Goal: Information Seeking & Learning: Check status

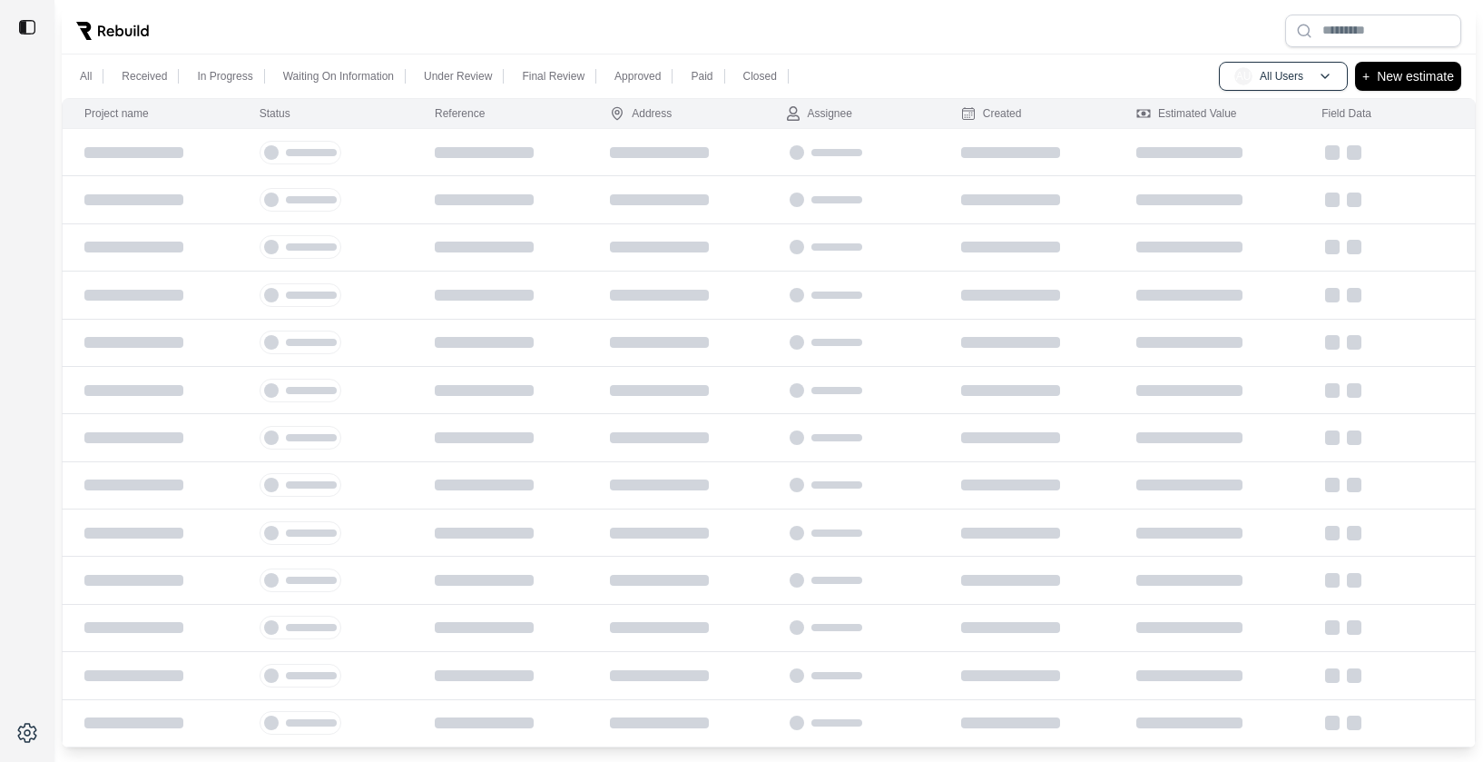
click at [21, 19] on img at bounding box center [27, 27] width 18 height 18
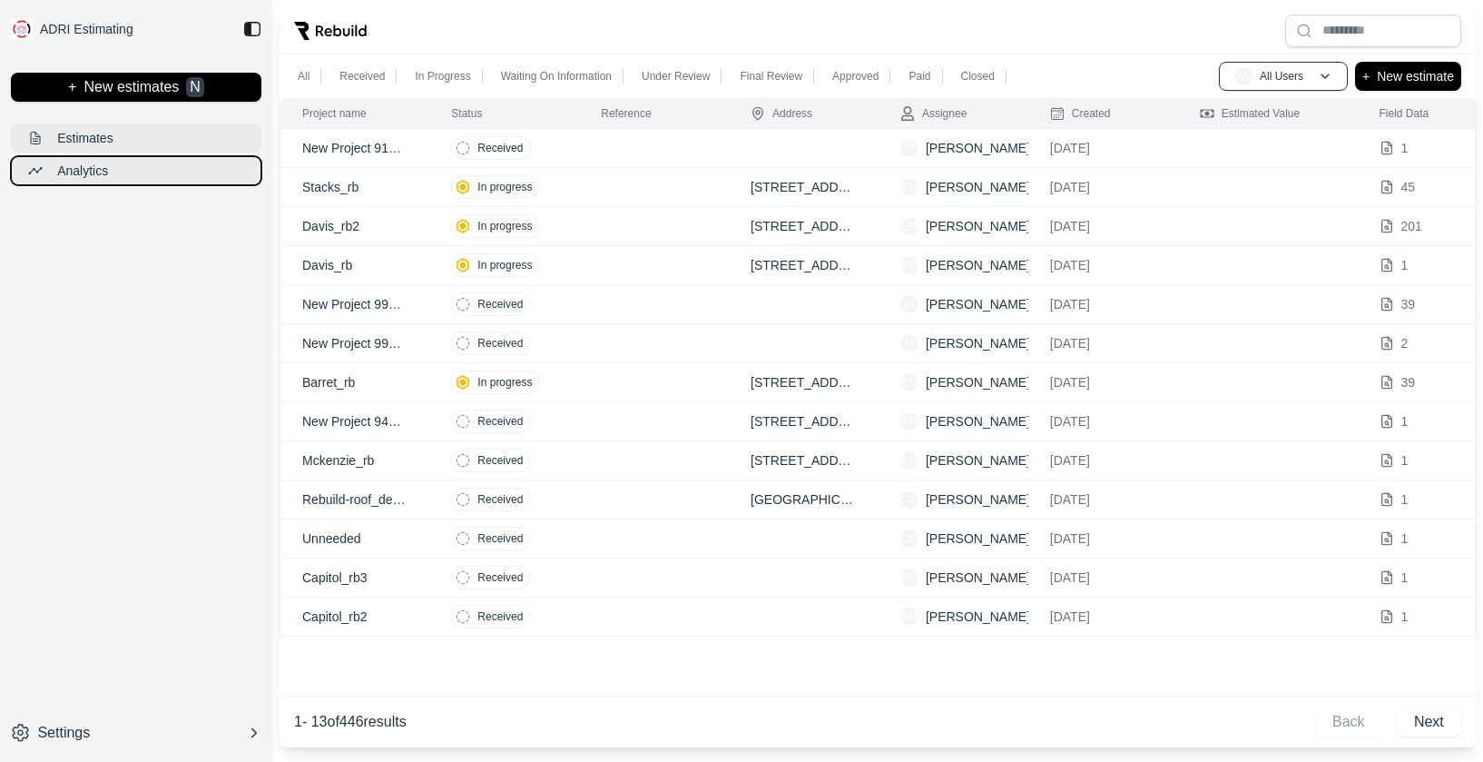
click at [79, 175] on p "Analytics" at bounding box center [82, 171] width 51 height 18
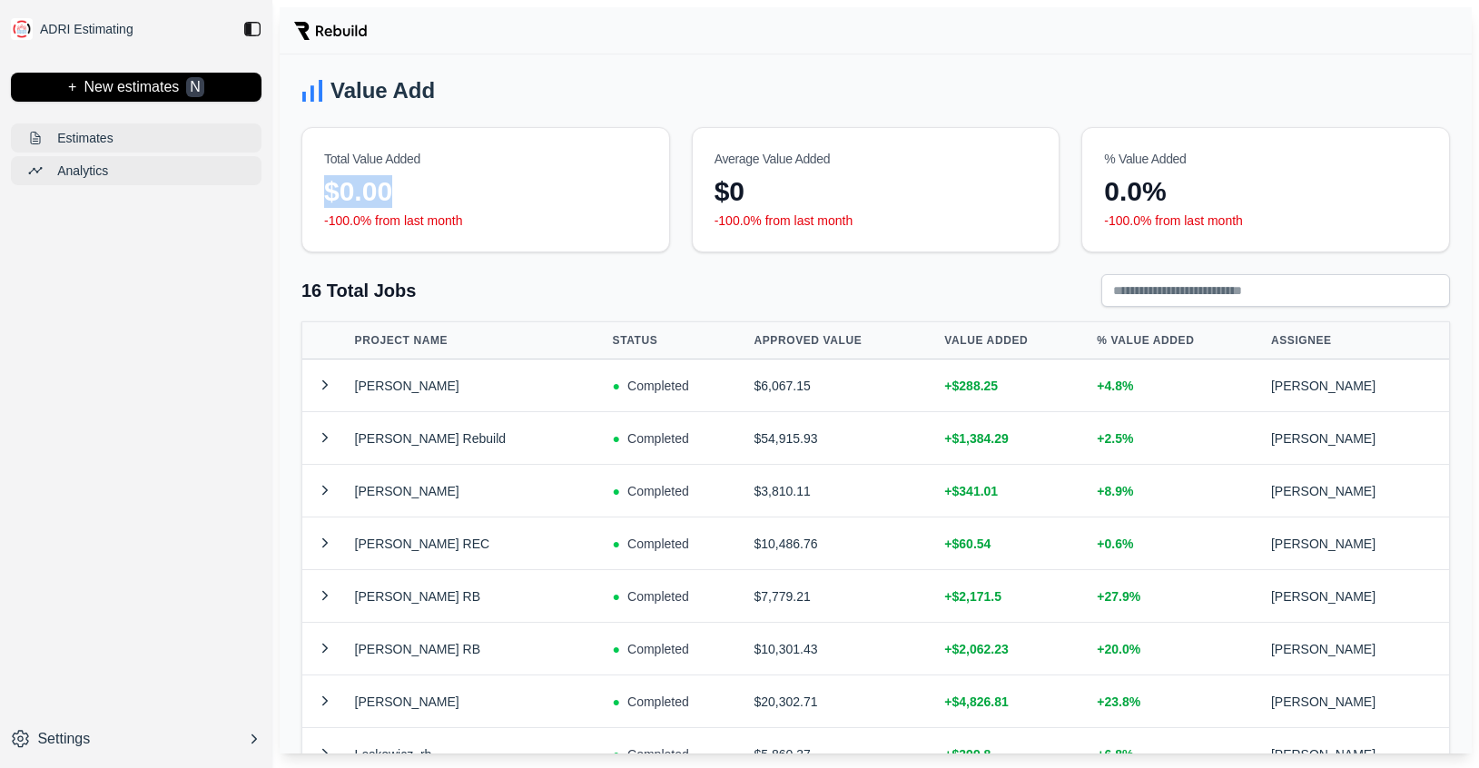
drag, startPoint x: 325, startPoint y: 190, endPoint x: 511, endPoint y: 190, distance: 186.1
click at [511, 190] on div "$0.00" at bounding box center [485, 191] width 323 height 33
drag, startPoint x: 709, startPoint y: 190, endPoint x: 808, endPoint y: 190, distance: 99.0
click at [808, 190] on div "$0 -100.0% from last month" at bounding box center [876, 213] width 367 height 76
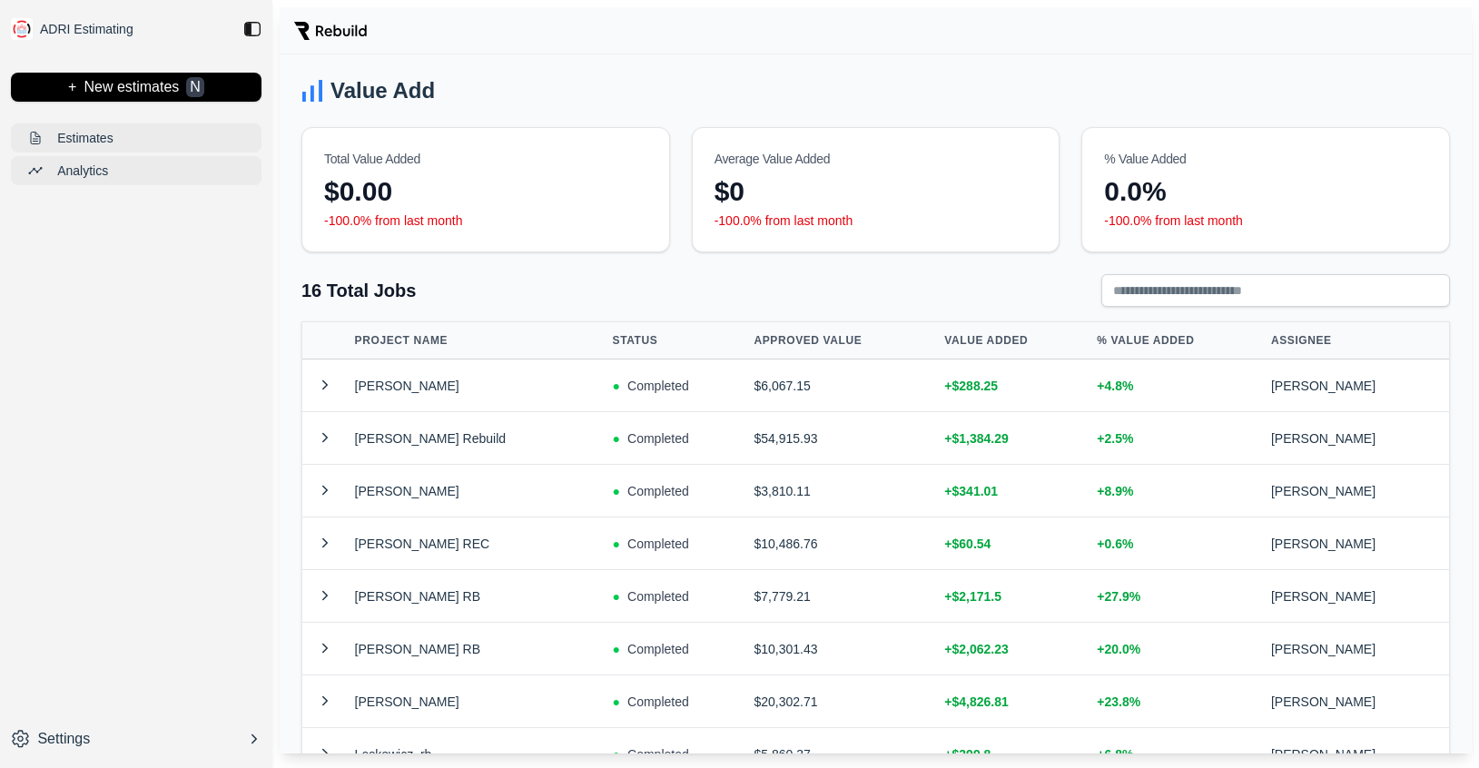
drag, startPoint x: 808, startPoint y: 190, endPoint x: 1066, endPoint y: 187, distance: 257.8
click at [815, 190] on div "$0" at bounding box center [875, 191] width 323 height 33
drag, startPoint x: 1090, startPoint y: 192, endPoint x: 1229, endPoint y: 185, distance: 139.0
click at [1229, 185] on div "0.0% -100.0% from last month" at bounding box center [1265, 213] width 367 height 76
click at [1229, 185] on div "0.0%" at bounding box center [1265, 191] width 323 height 33
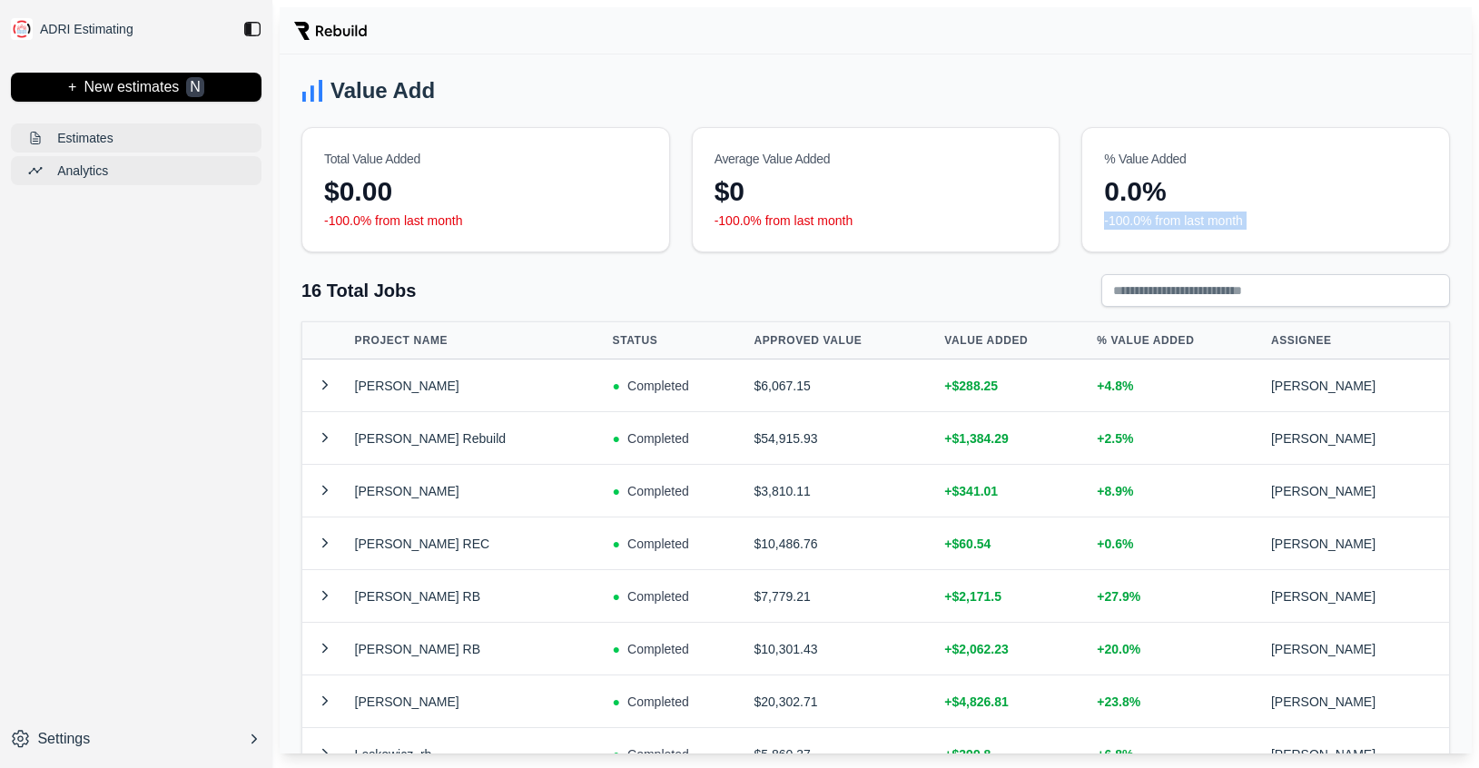
drag, startPoint x: 1229, startPoint y: 185, endPoint x: 1298, endPoint y: 240, distance: 87.9
click at [1298, 240] on div "0.0% -100.0% from last month" at bounding box center [1265, 213] width 367 height 76
click at [1298, 231] on div "0.0% -100.0% from last month" at bounding box center [1265, 213] width 367 height 76
click at [601, 256] on div "Value Add Total Value Added $0.00 -100.0% from last month Average Value Added $…" at bounding box center [876, 403] width 1192 height 699
click at [326, 387] on button at bounding box center [325, 385] width 31 height 22
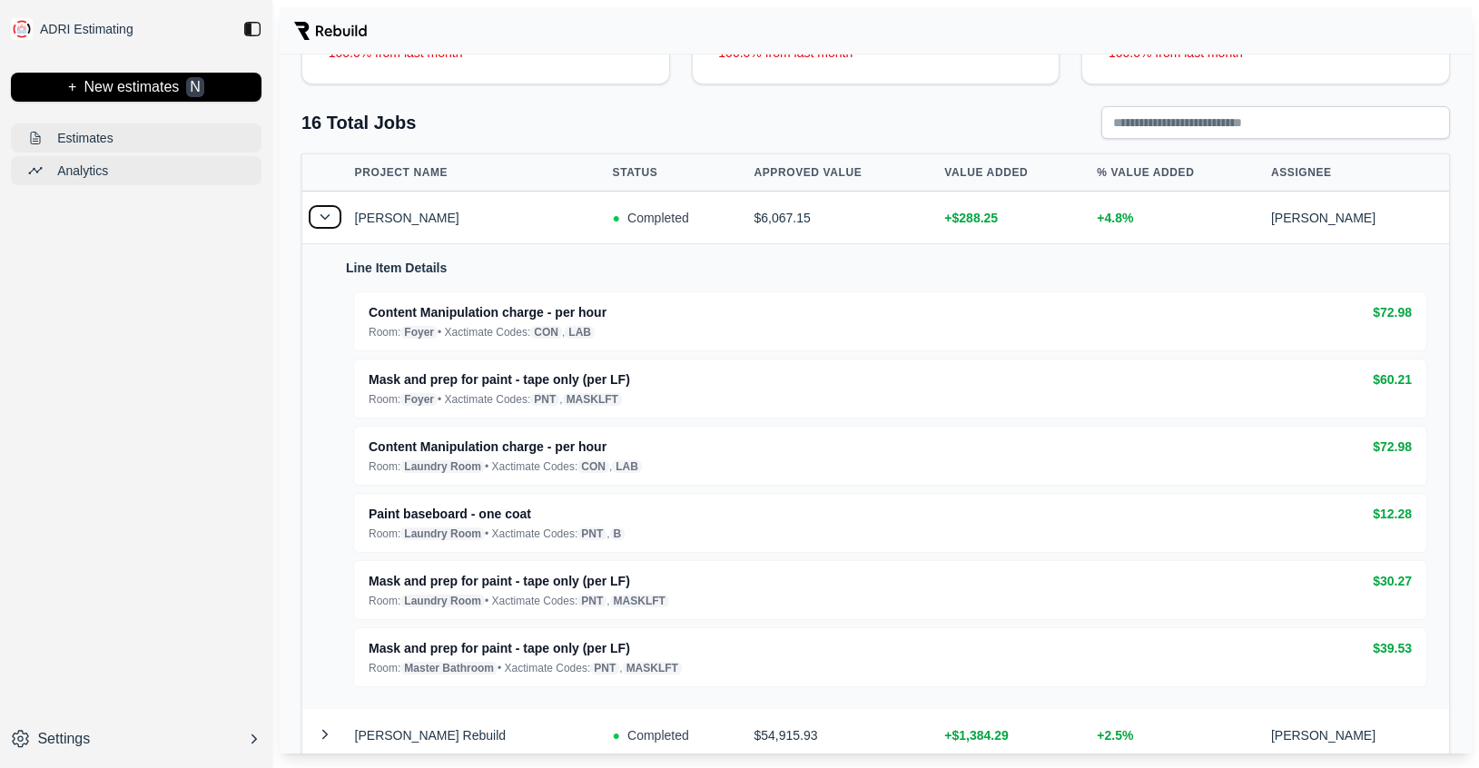
scroll to position [33, 0]
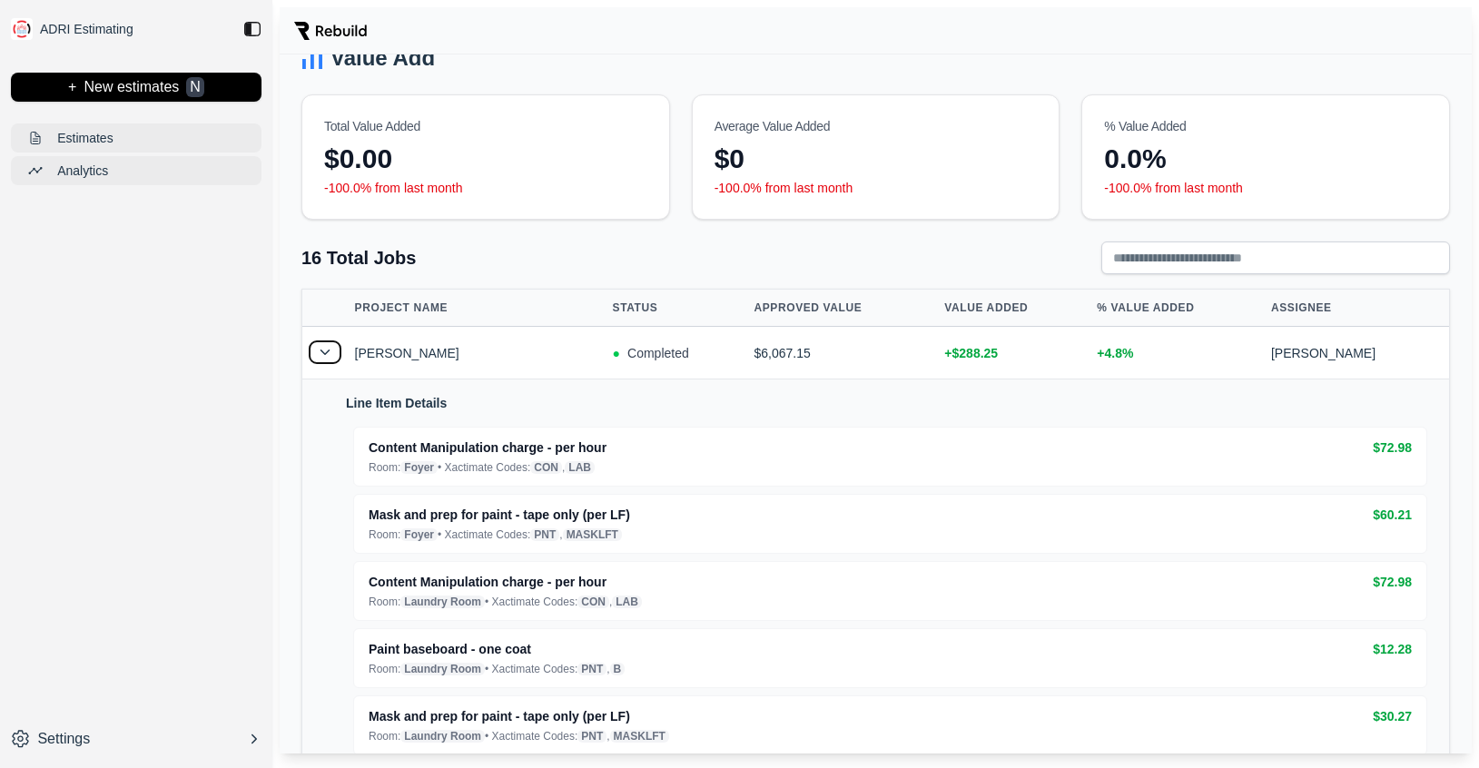
click at [326, 357] on button at bounding box center [325, 352] width 31 height 22
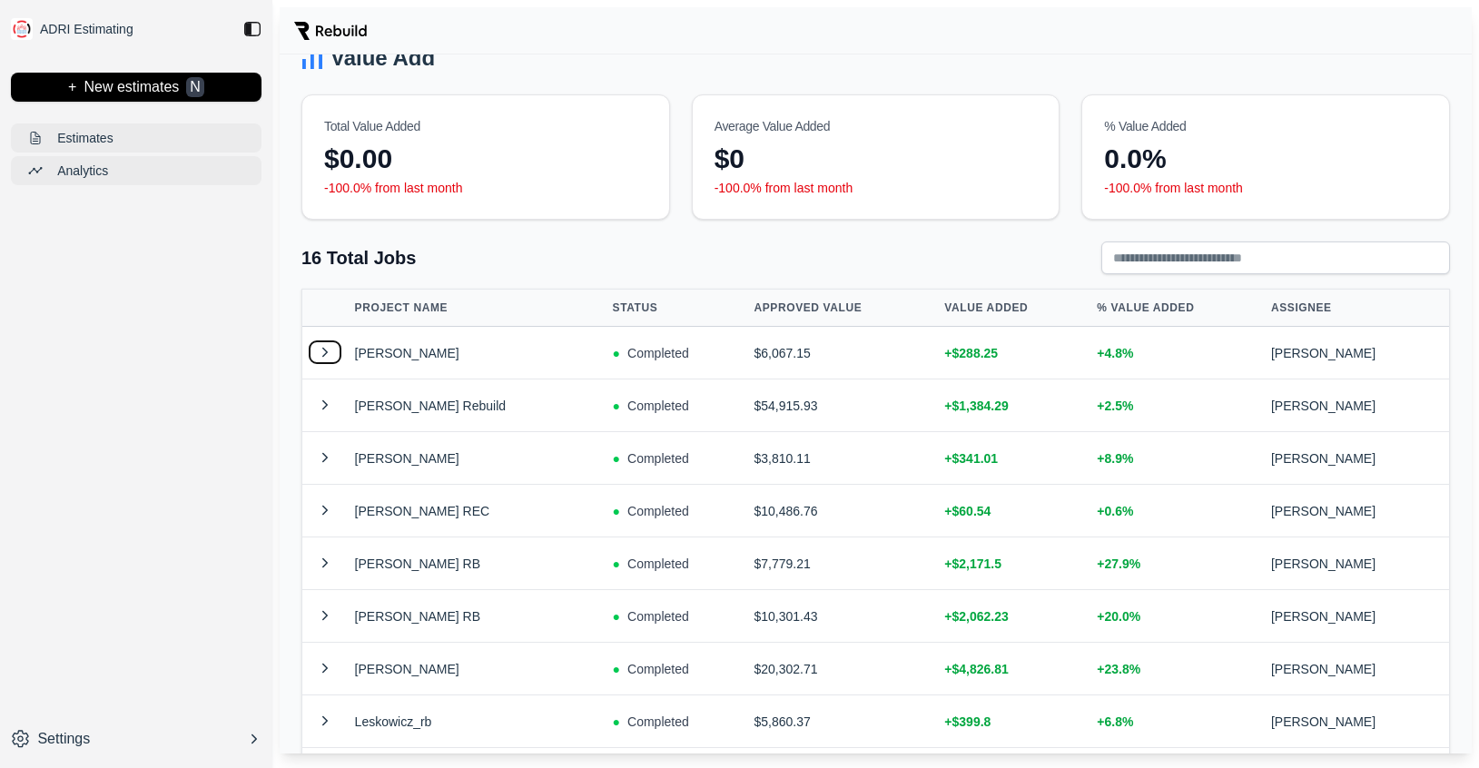
scroll to position [0, 0]
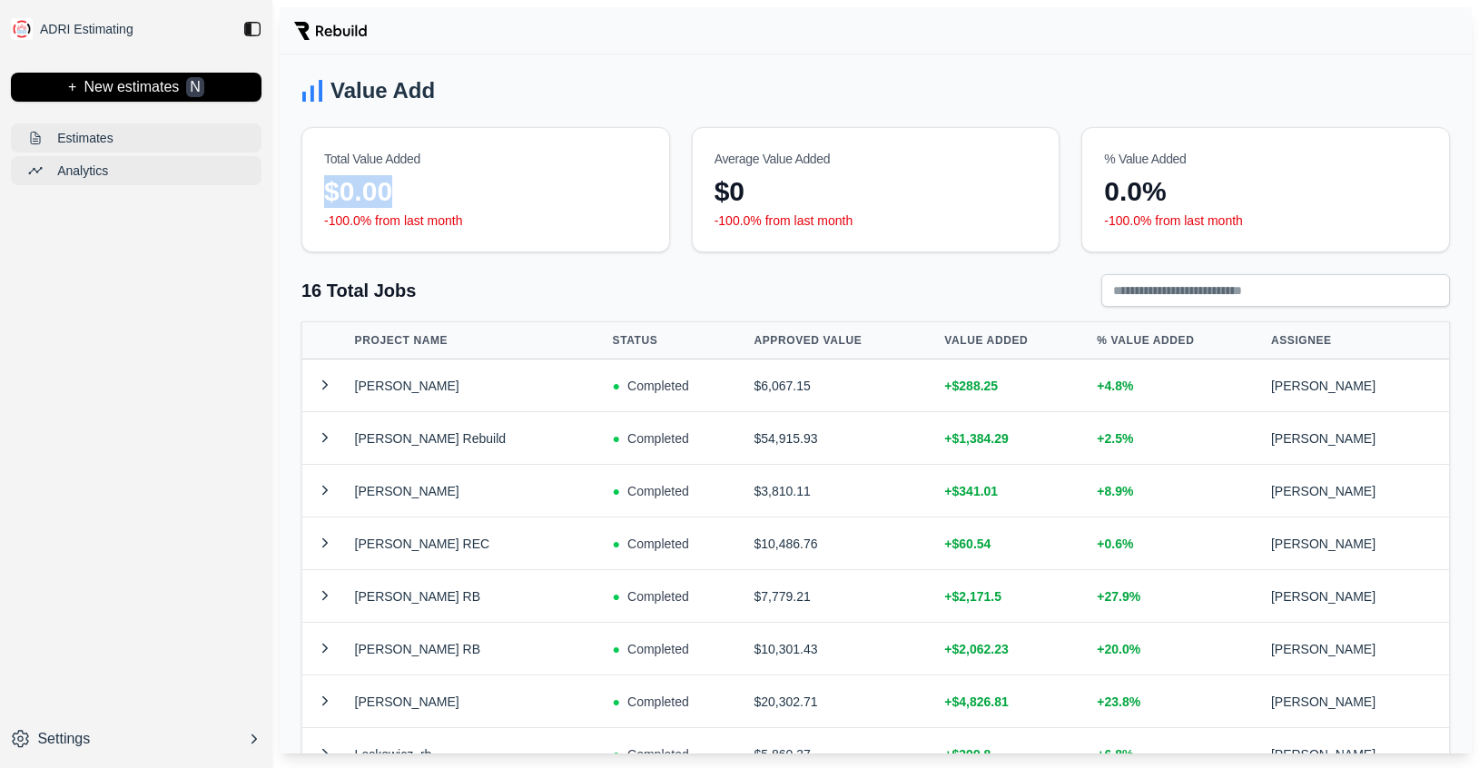
drag, startPoint x: 327, startPoint y: 186, endPoint x: 541, endPoint y: 186, distance: 214.2
click at [541, 186] on div "$0.00" at bounding box center [485, 191] width 323 height 33
drag, startPoint x: 738, startPoint y: 185, endPoint x: 845, endPoint y: 186, distance: 107.1
click at [844, 186] on div "$0" at bounding box center [875, 191] width 323 height 33
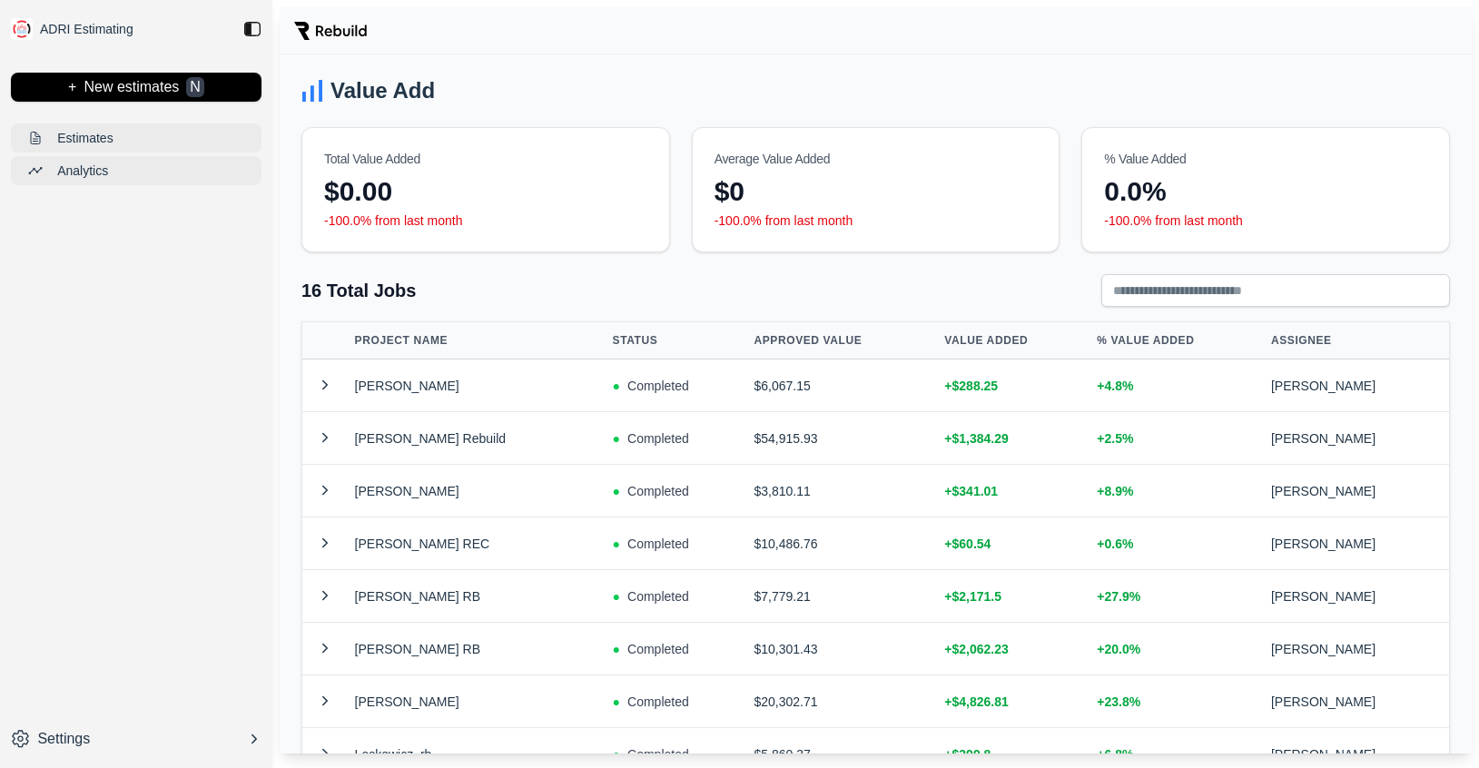
click at [845, 186] on div "$0" at bounding box center [875, 191] width 323 height 33
drag, startPoint x: 322, startPoint y: 216, endPoint x: 573, endPoint y: 216, distance: 250.6
click at [573, 216] on div "$0.00 -100.0% from last month" at bounding box center [485, 213] width 367 height 76
click at [573, 216] on p "-100.0% from last month" at bounding box center [485, 221] width 323 height 18
drag, startPoint x: 573, startPoint y: 216, endPoint x: 320, endPoint y: 216, distance: 253.3
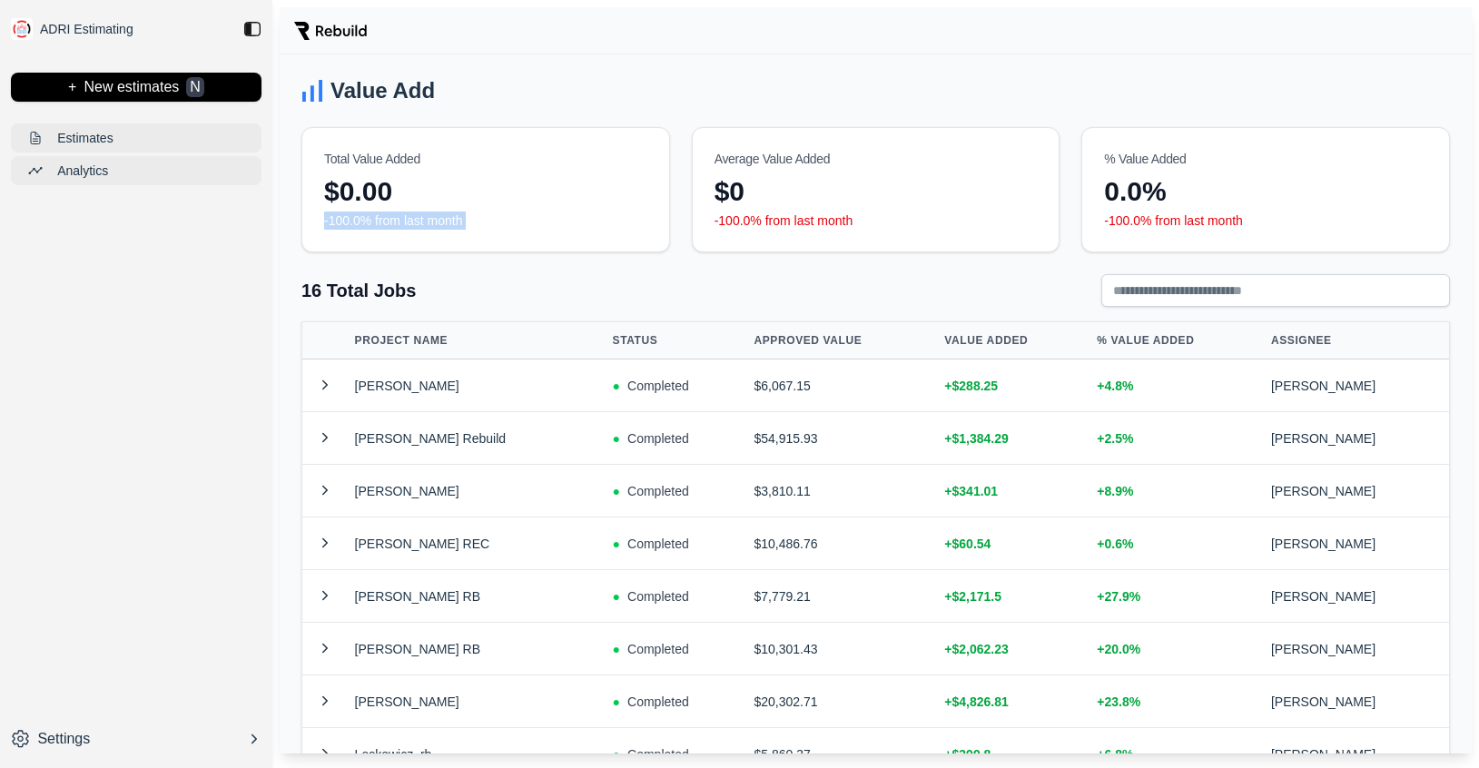
click at [320, 216] on div "$0.00 -100.0% from last month" at bounding box center [485, 213] width 367 height 76
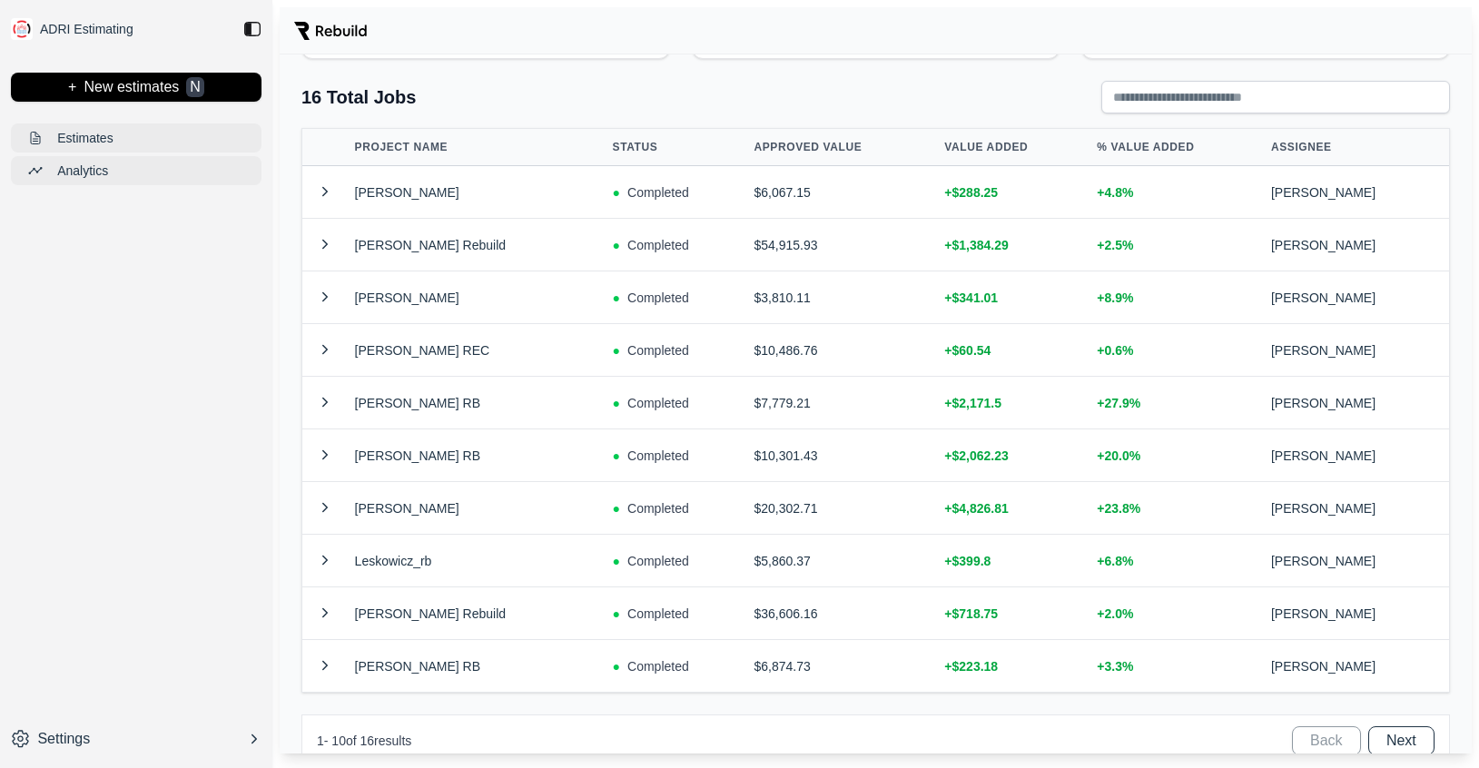
scroll to position [229, 0]
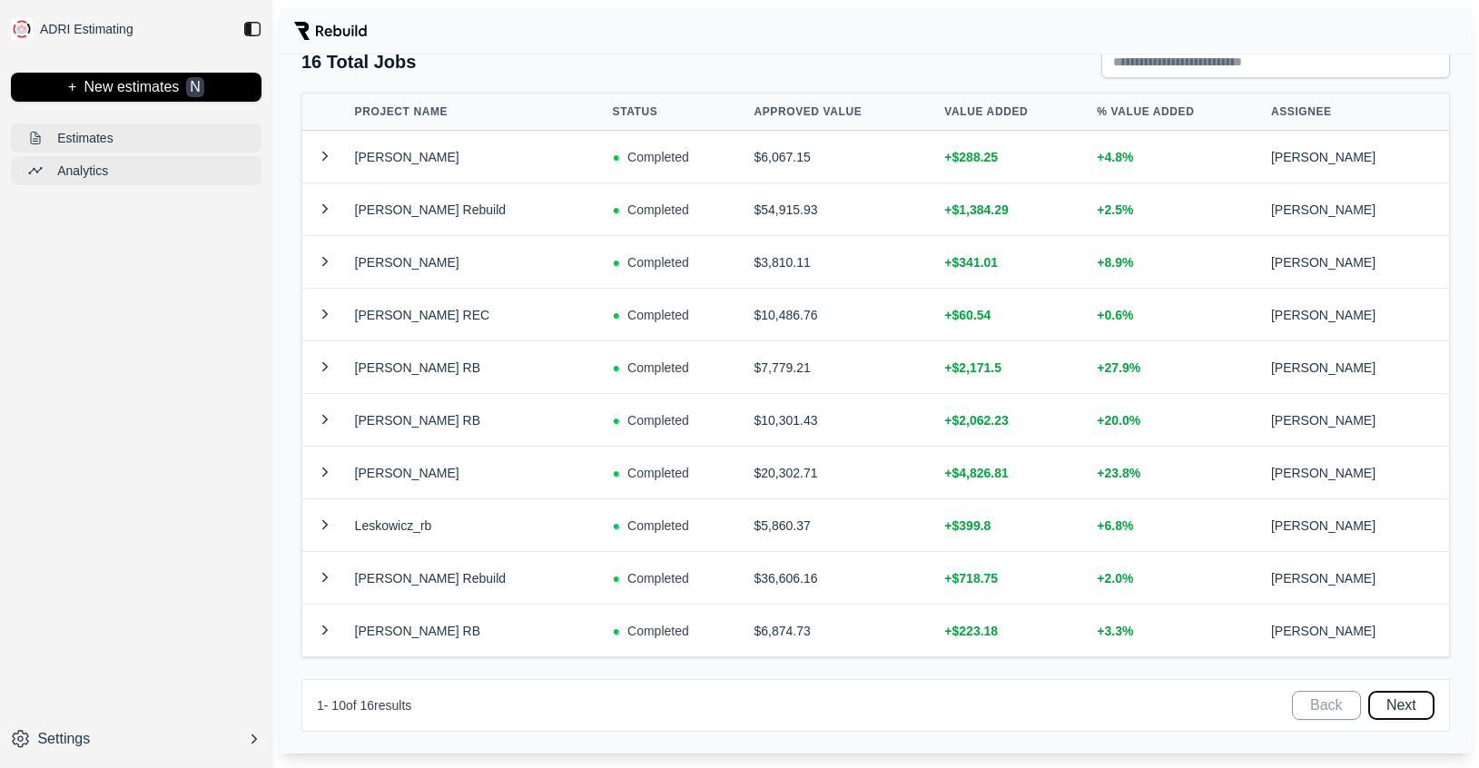
click at [1398, 702] on button "Next" at bounding box center [1401, 705] width 66 height 29
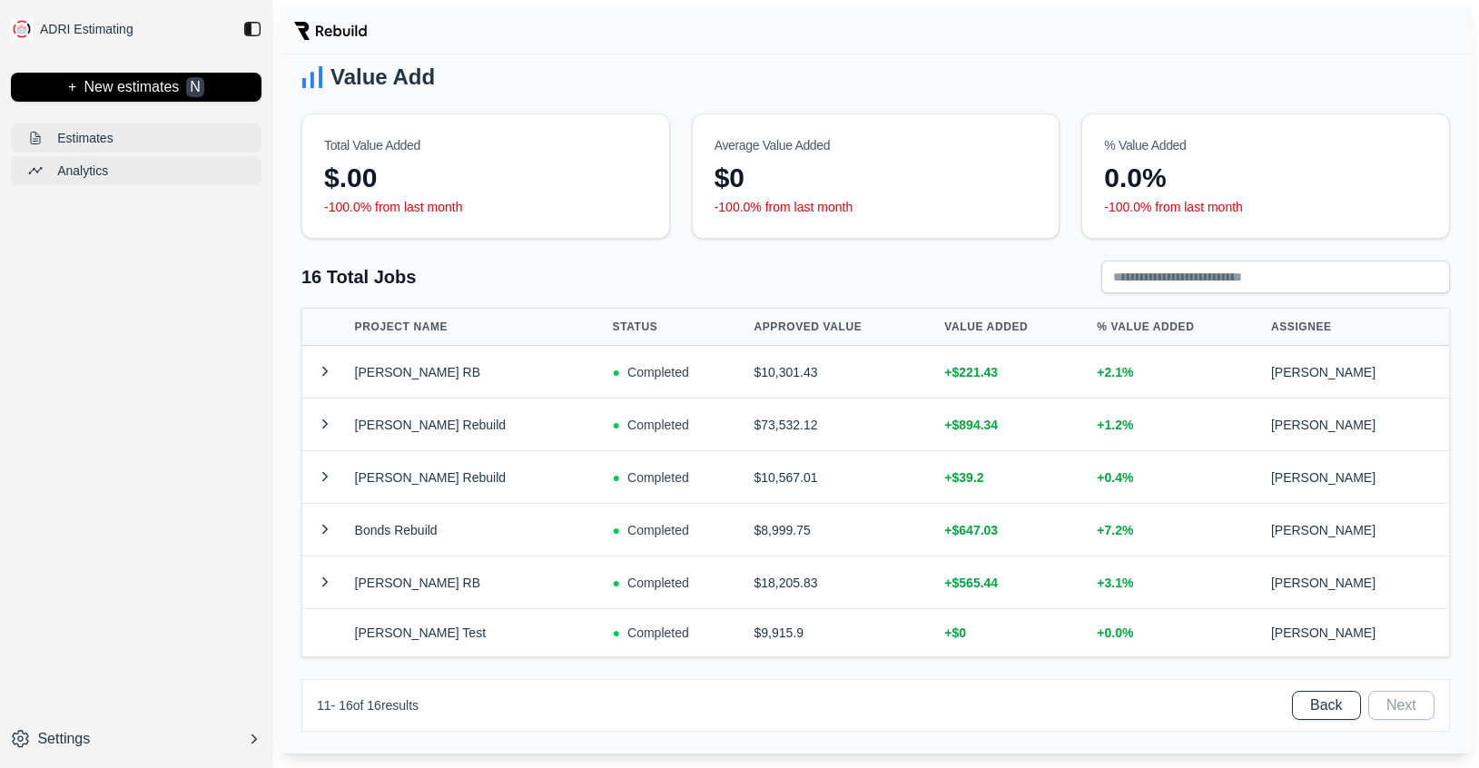
scroll to position [14, 0]
click at [1309, 704] on button "Back" at bounding box center [1326, 705] width 69 height 29
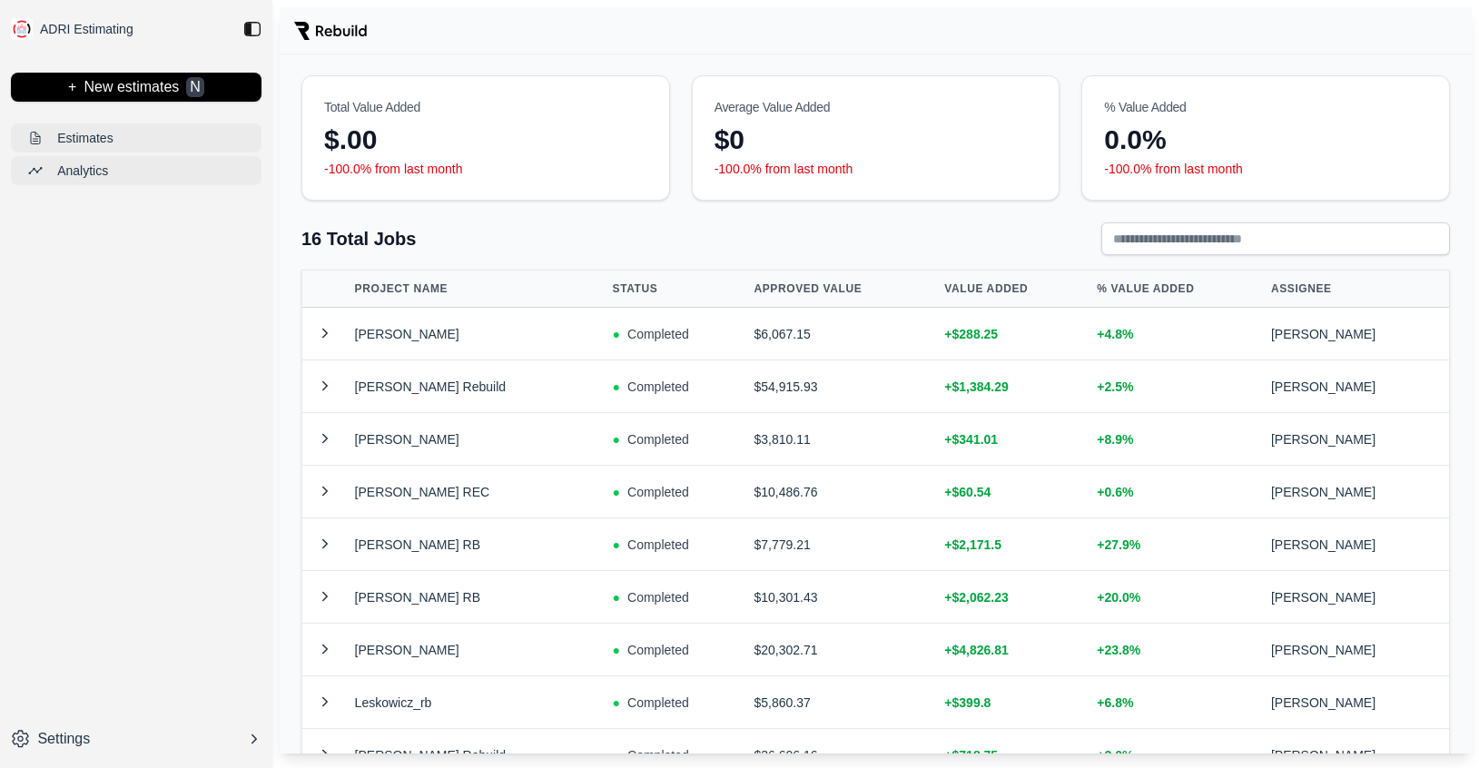
scroll to position [229, 0]
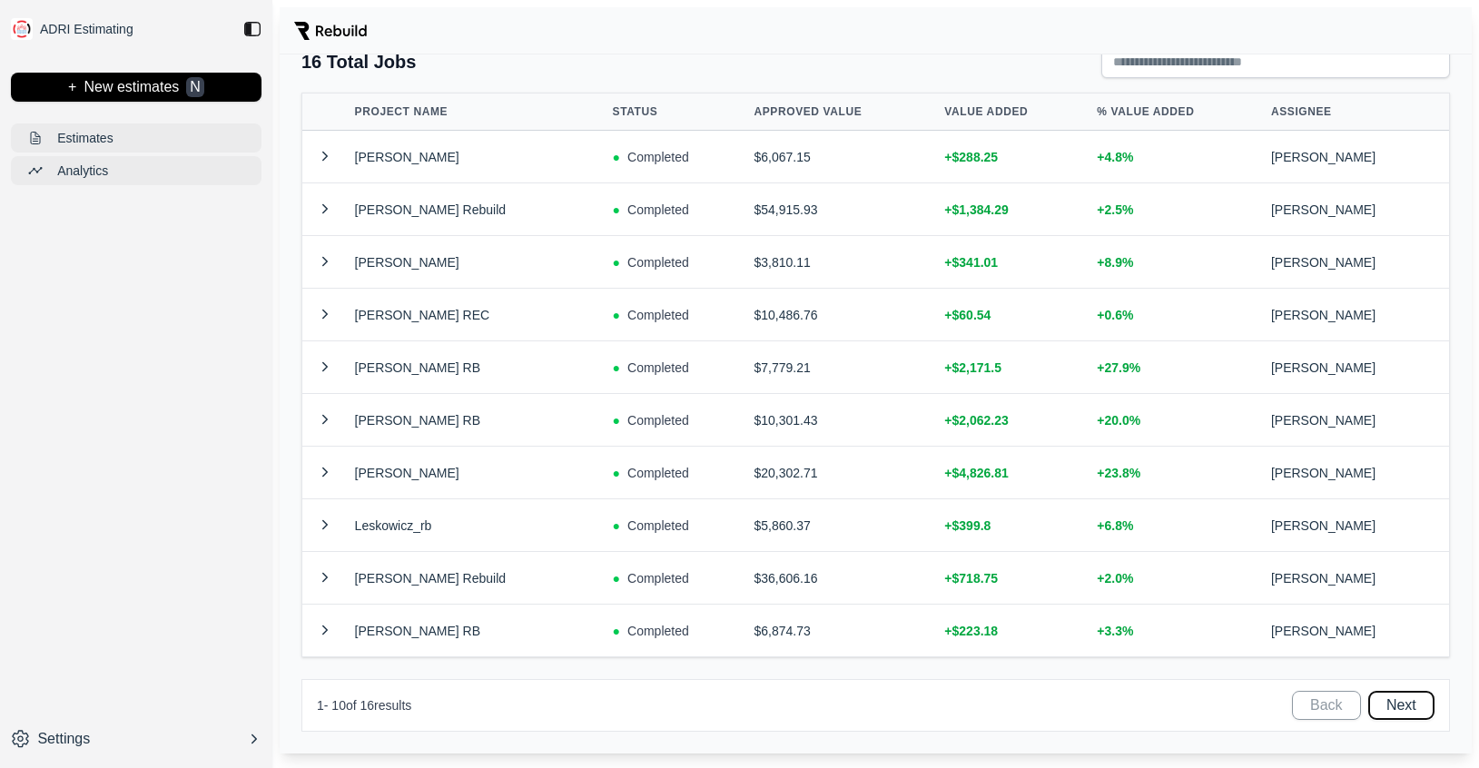
click at [1412, 697] on button "Next" at bounding box center [1401, 705] width 66 height 29
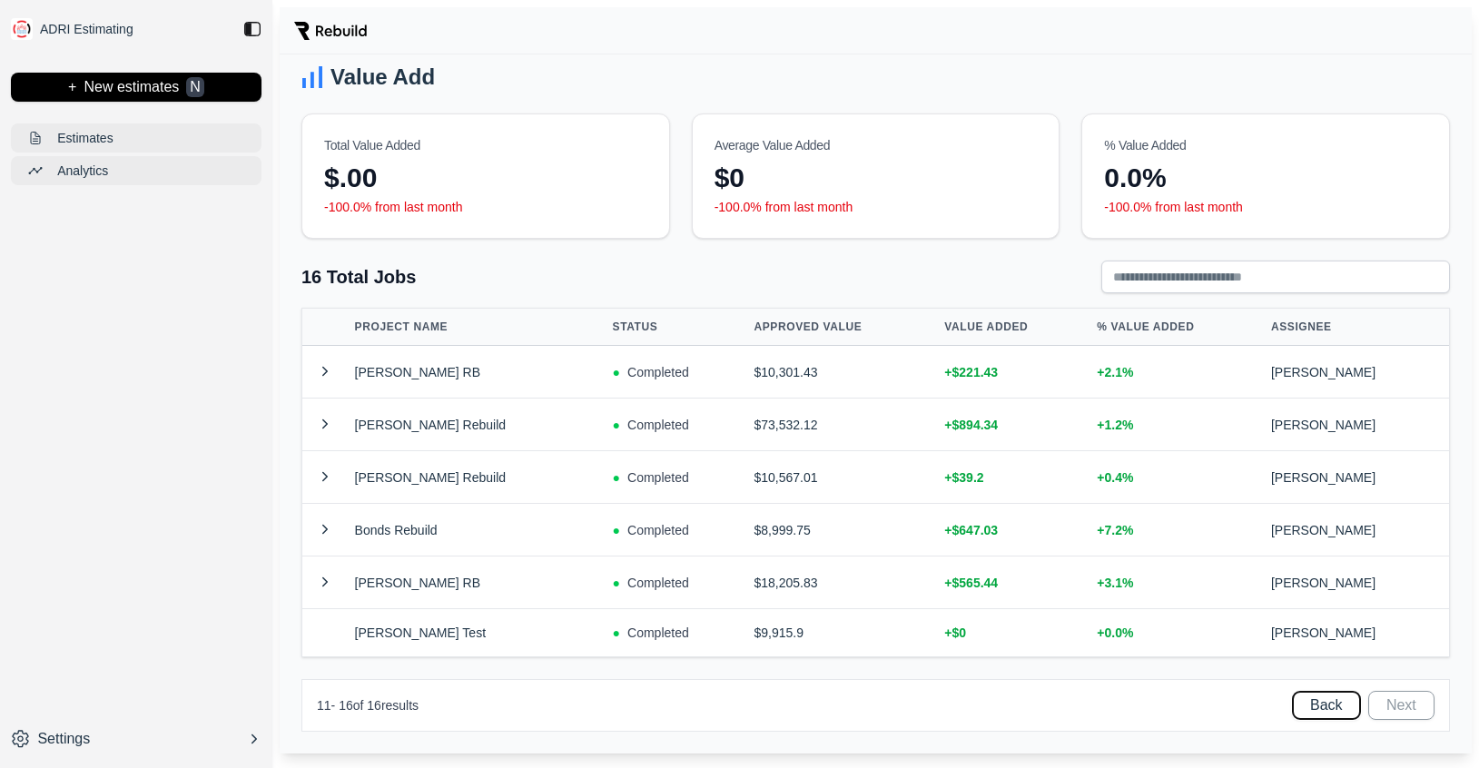
click at [1330, 704] on button "Back" at bounding box center [1326, 705] width 69 height 29
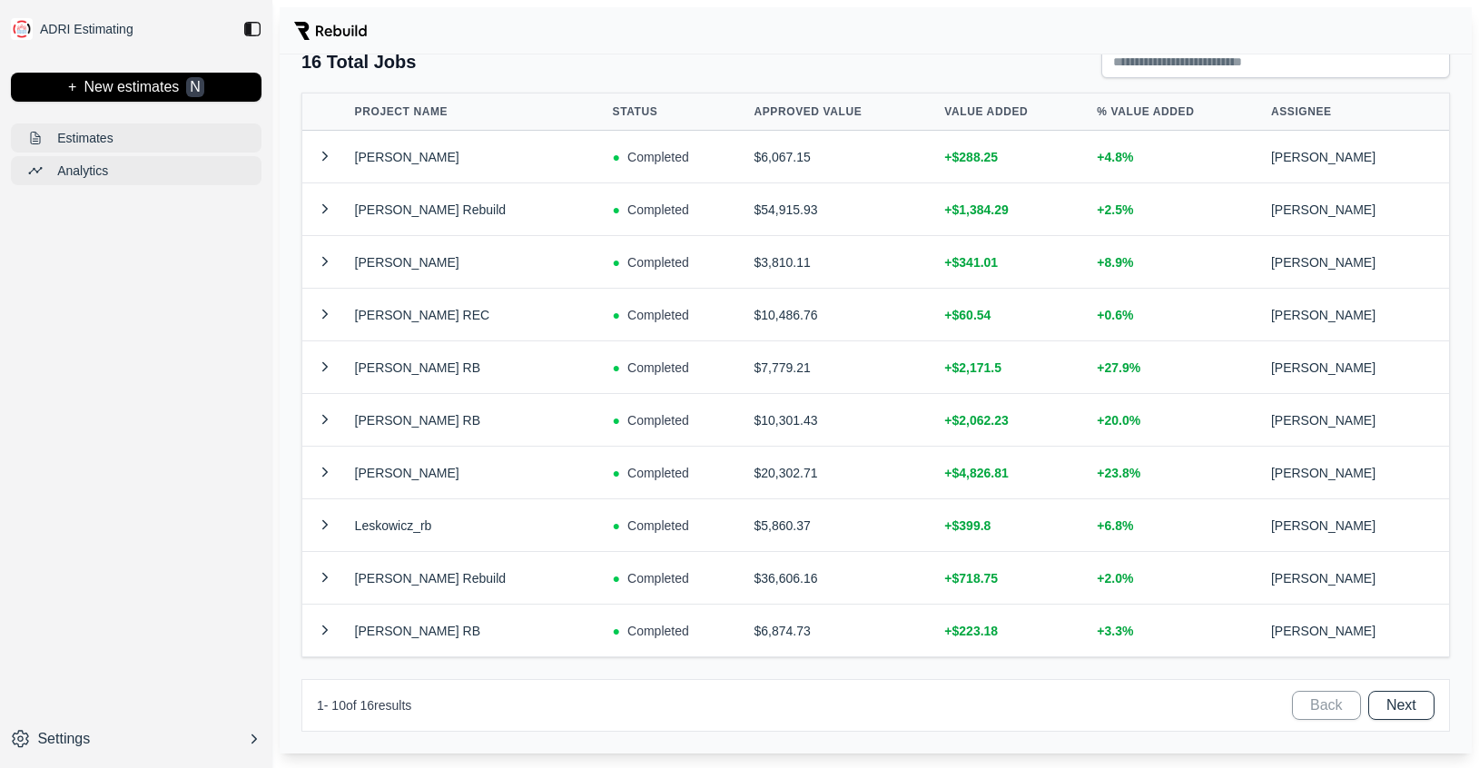
scroll to position [227, 0]
click at [1405, 698] on button "Next" at bounding box center [1401, 707] width 66 height 29
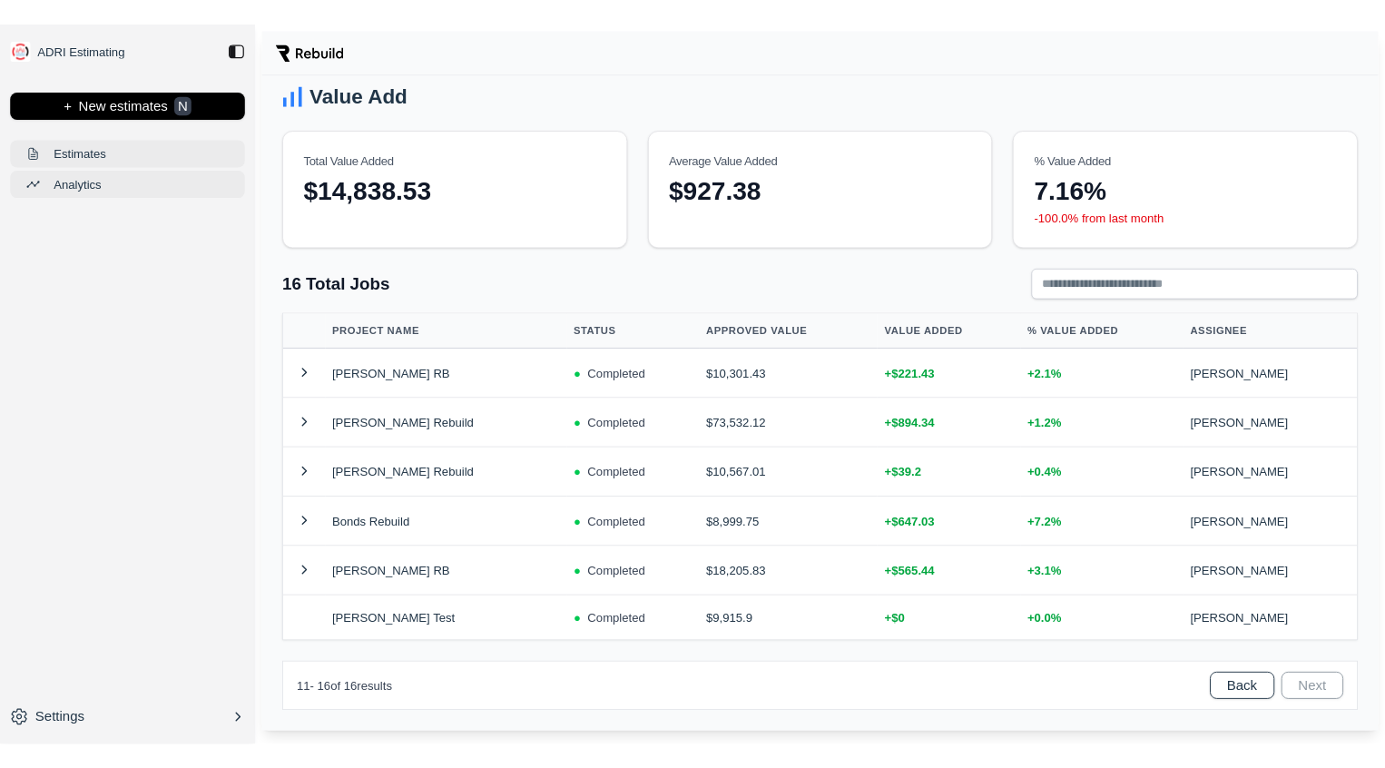
scroll to position [0, 0]
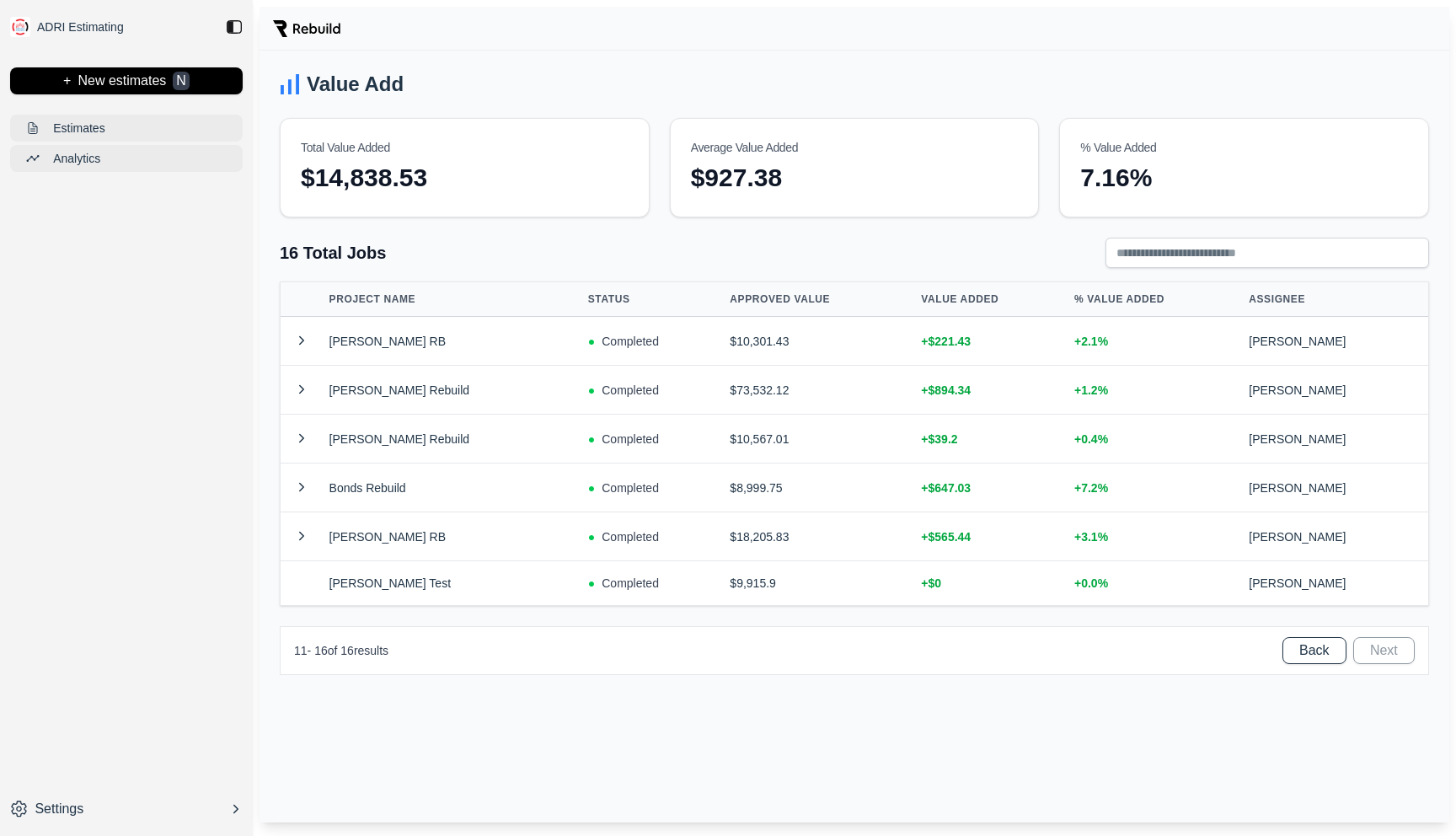
click at [567, 52] on div "Value Add Total Value Added $14,838.53 Average Value Added $927.38 % Value Adde…" at bounding box center [855, 436] width 1190 height 772
click at [722, 689] on div "Value Add Total Value Added $14,838.53 Average Value Added $927.38 % Value Adde…" at bounding box center [855, 436] width 1190 height 772
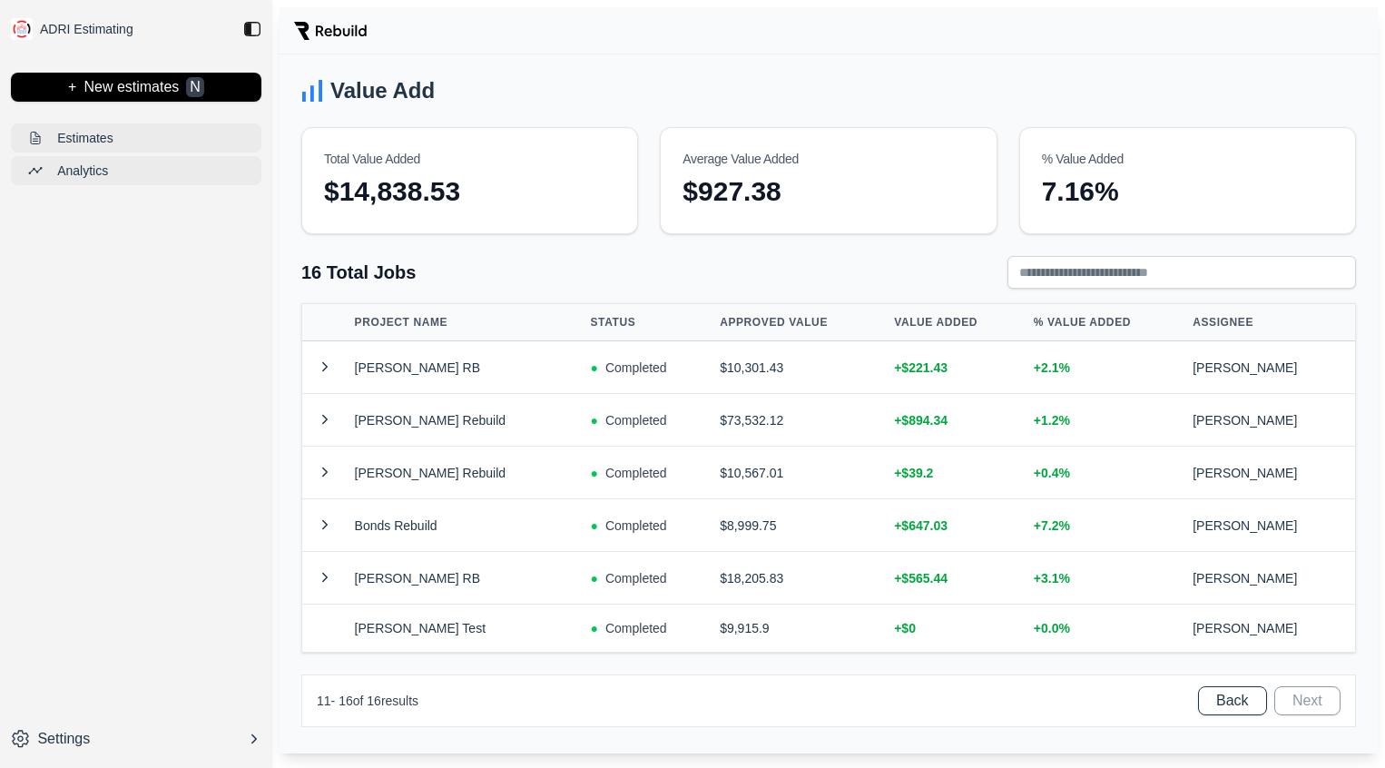
click at [252, 29] on img at bounding box center [252, 29] width 18 height 18
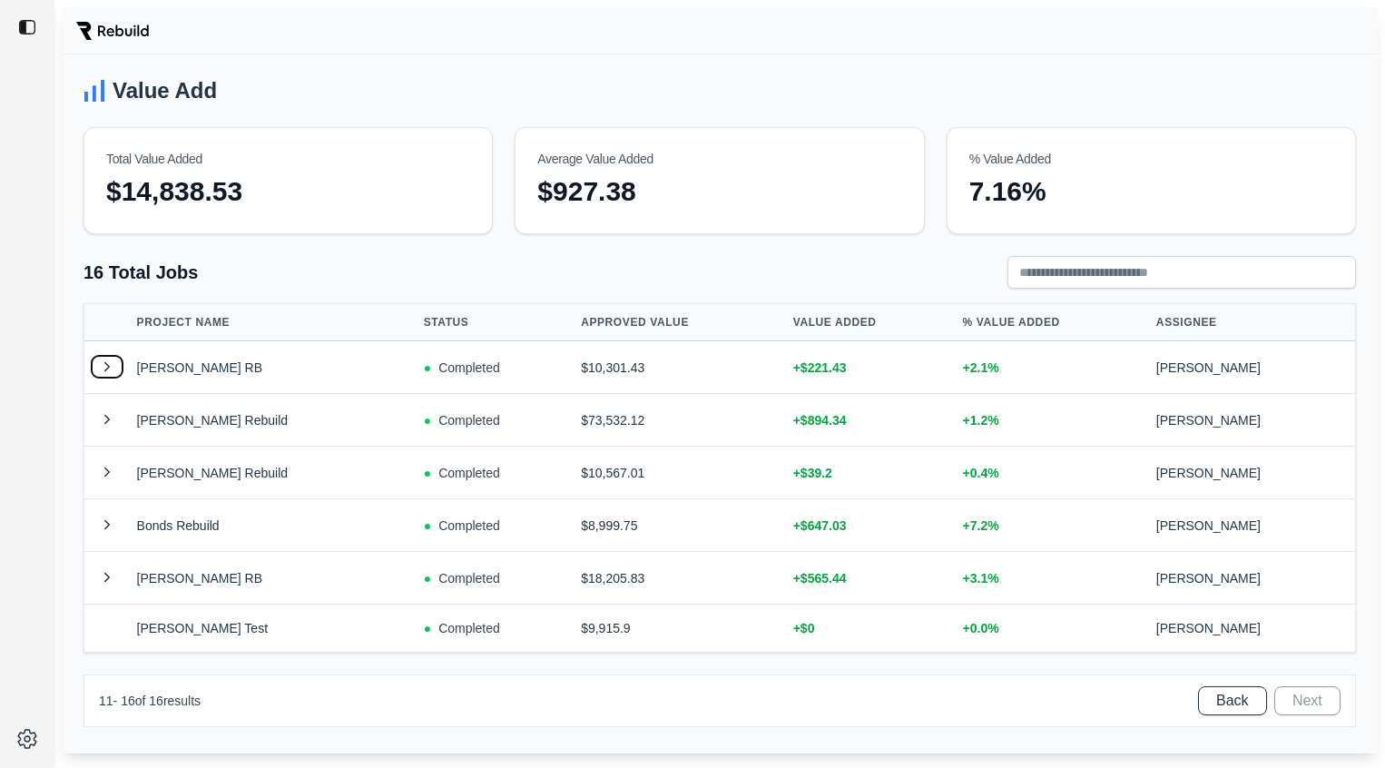
click at [111, 370] on button at bounding box center [107, 367] width 31 height 22
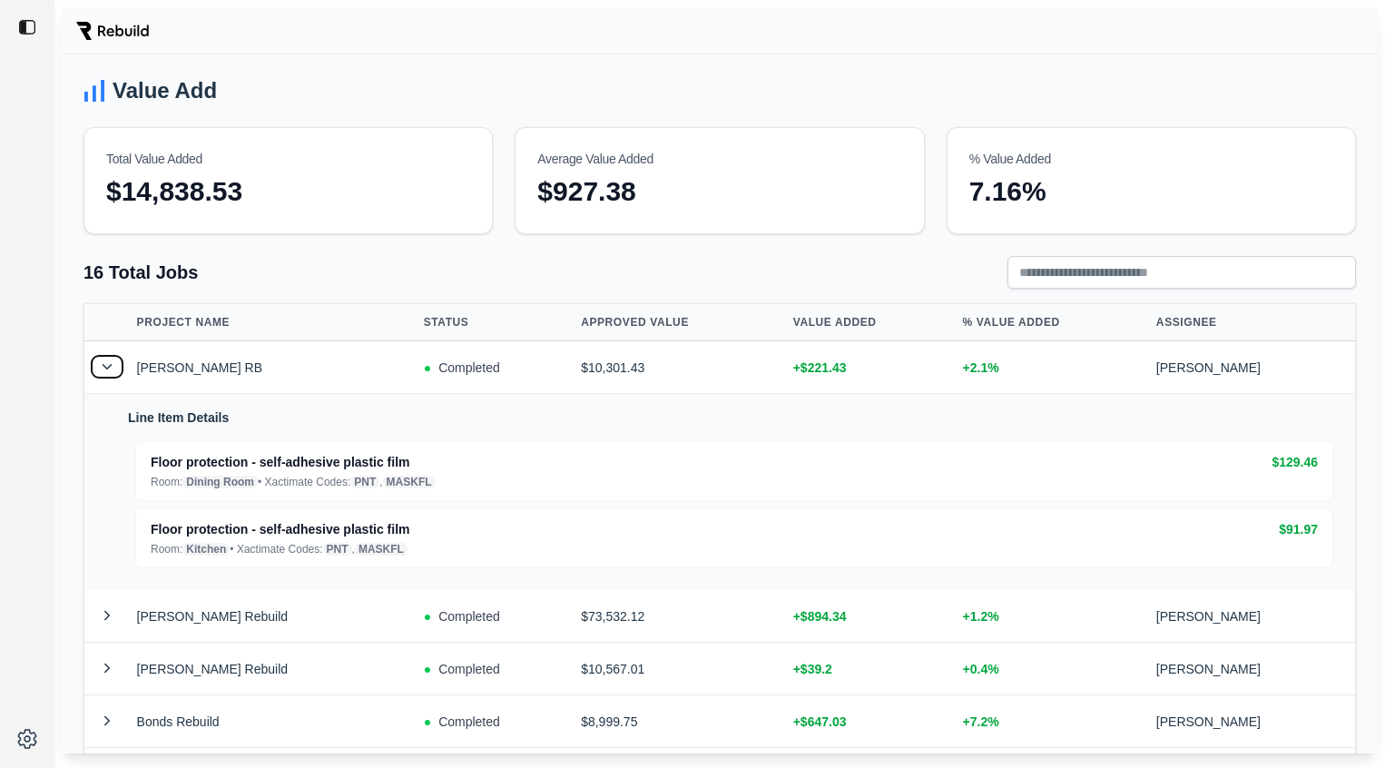
scroll to position [24, 0]
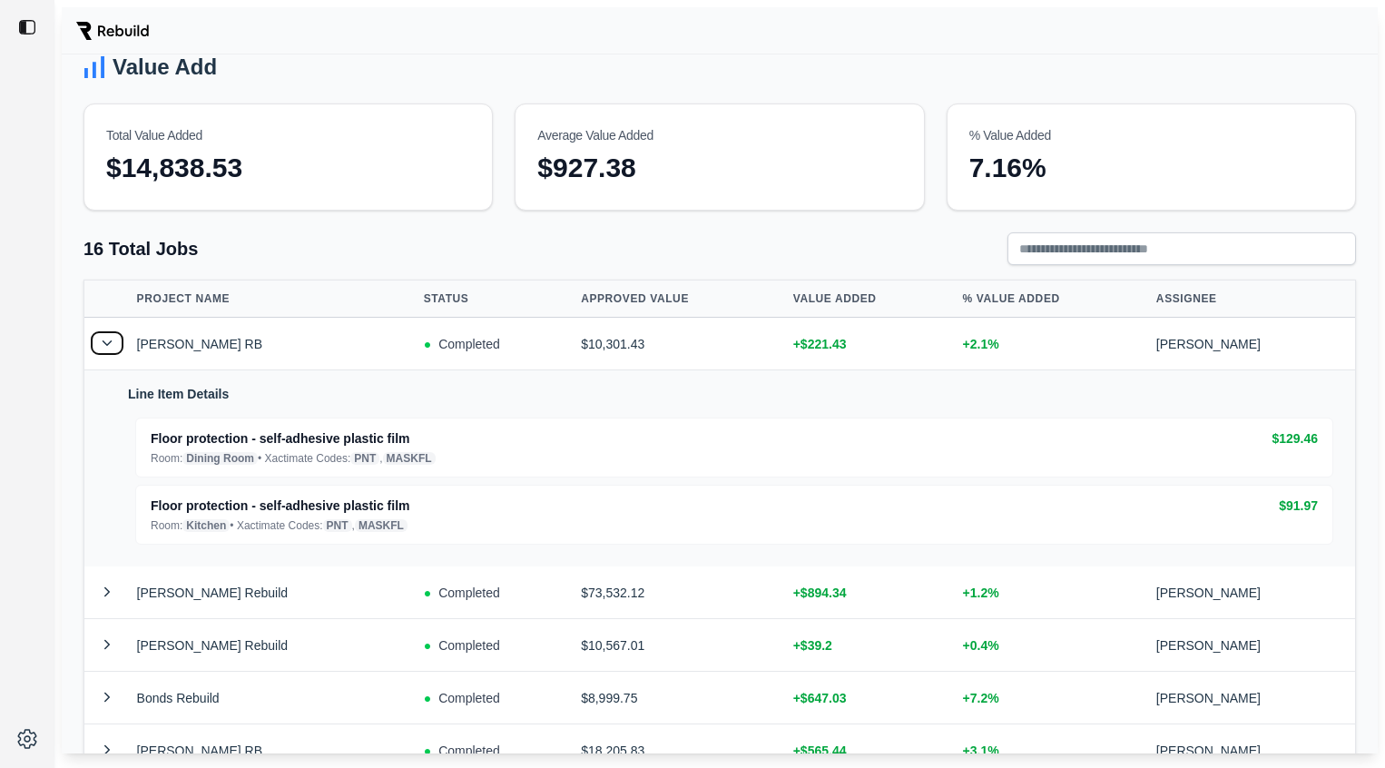
click at [106, 338] on button at bounding box center [107, 343] width 31 height 22
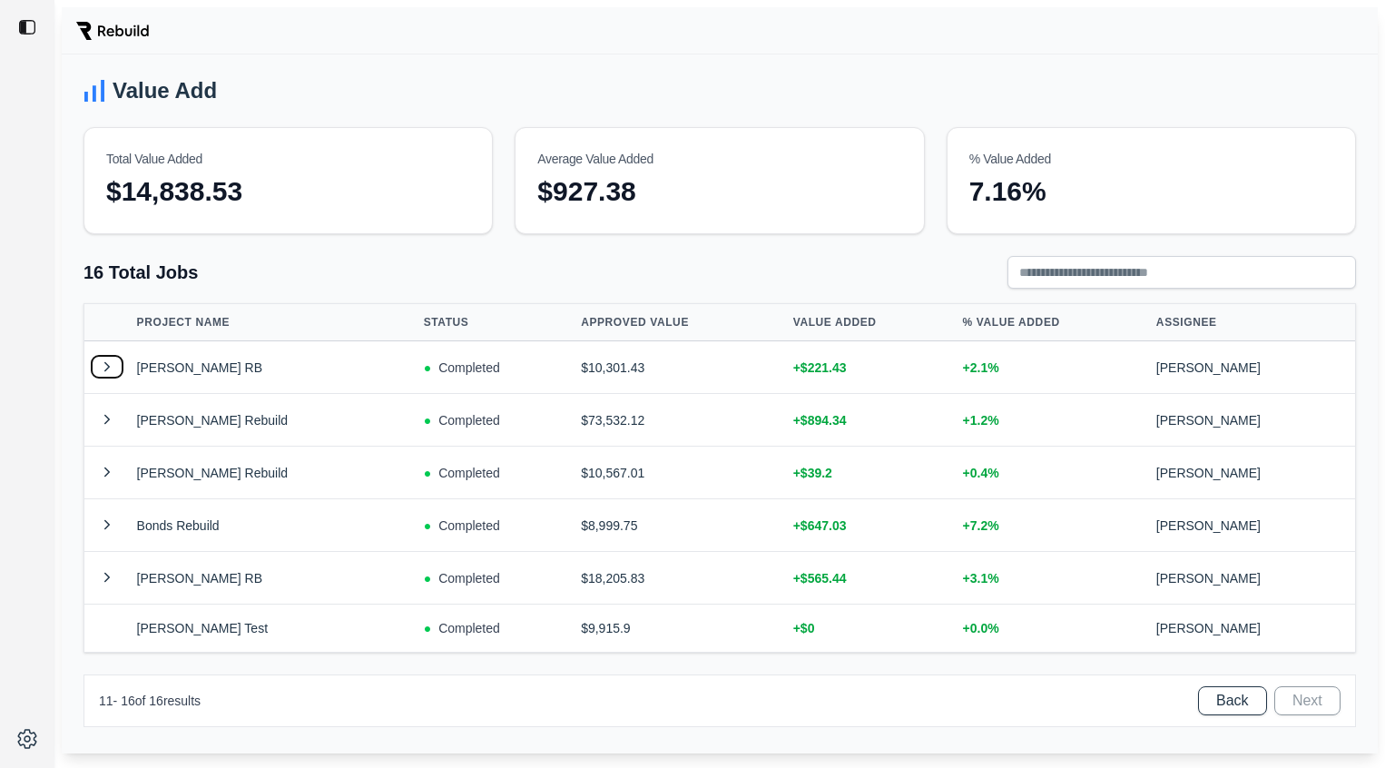
scroll to position [0, 0]
click at [593, 60] on div "Value Add Total Value Added $14,838.53 Average Value Added $927.38 % Value Adde…" at bounding box center [720, 403] width 1316 height 699
click at [1231, 704] on button "Back" at bounding box center [1232, 700] width 69 height 29
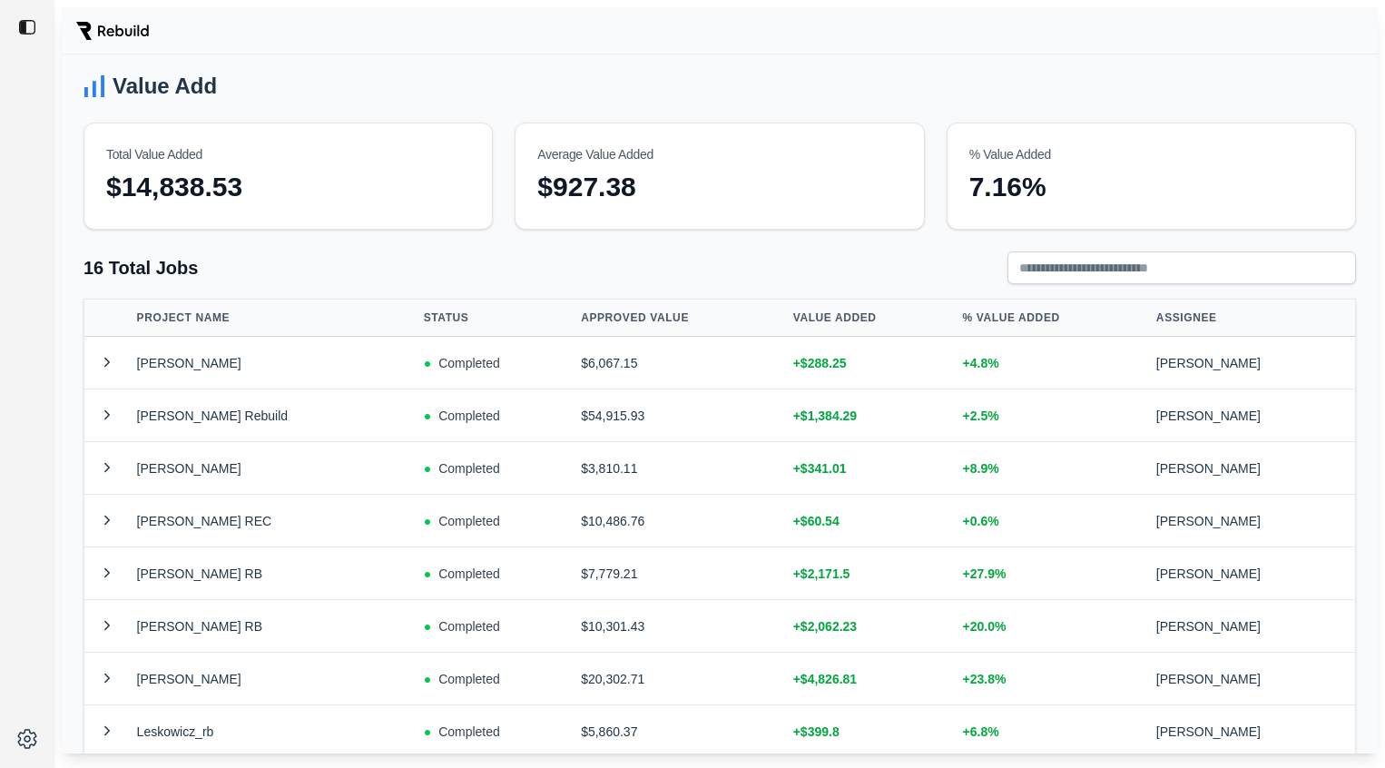
scroll to position [4, 0]
click at [103, 358] on button at bounding box center [107, 363] width 31 height 22
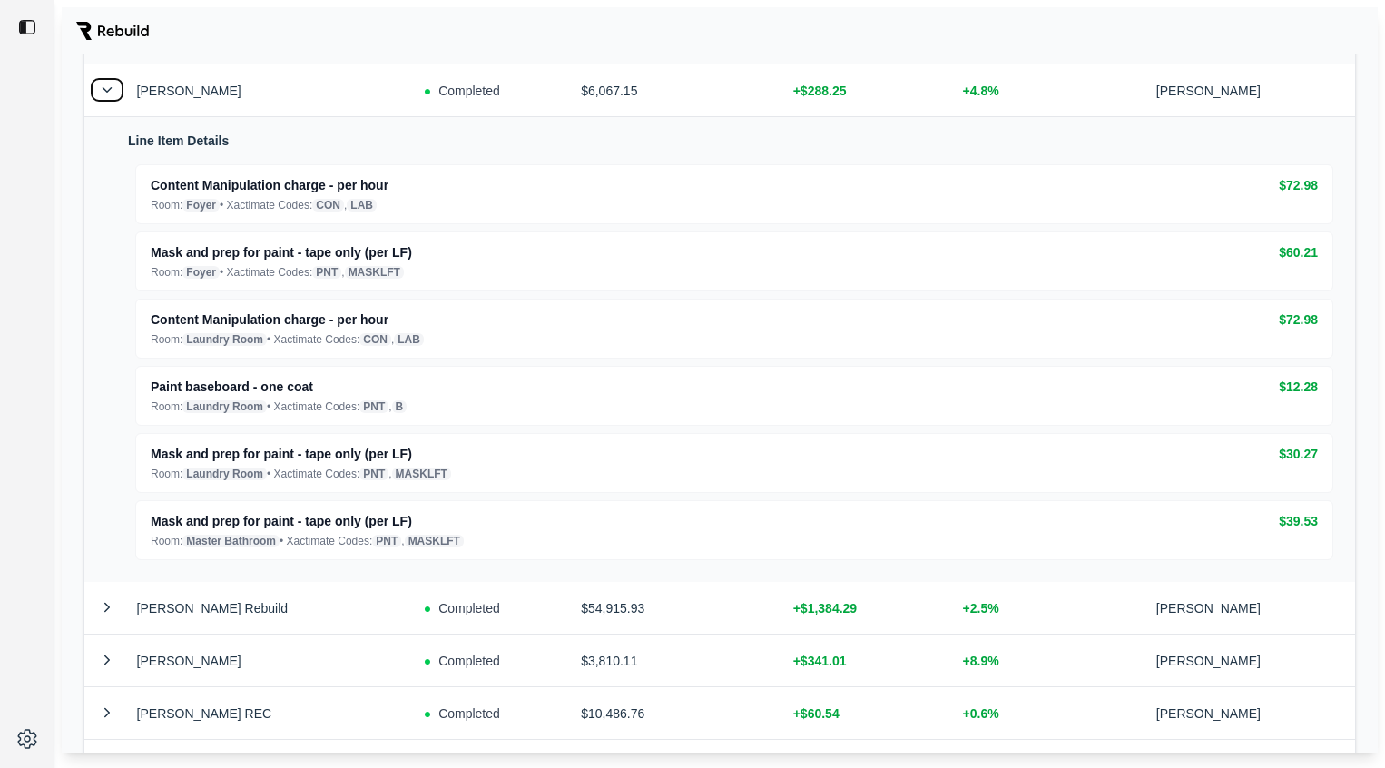
scroll to position [272, 0]
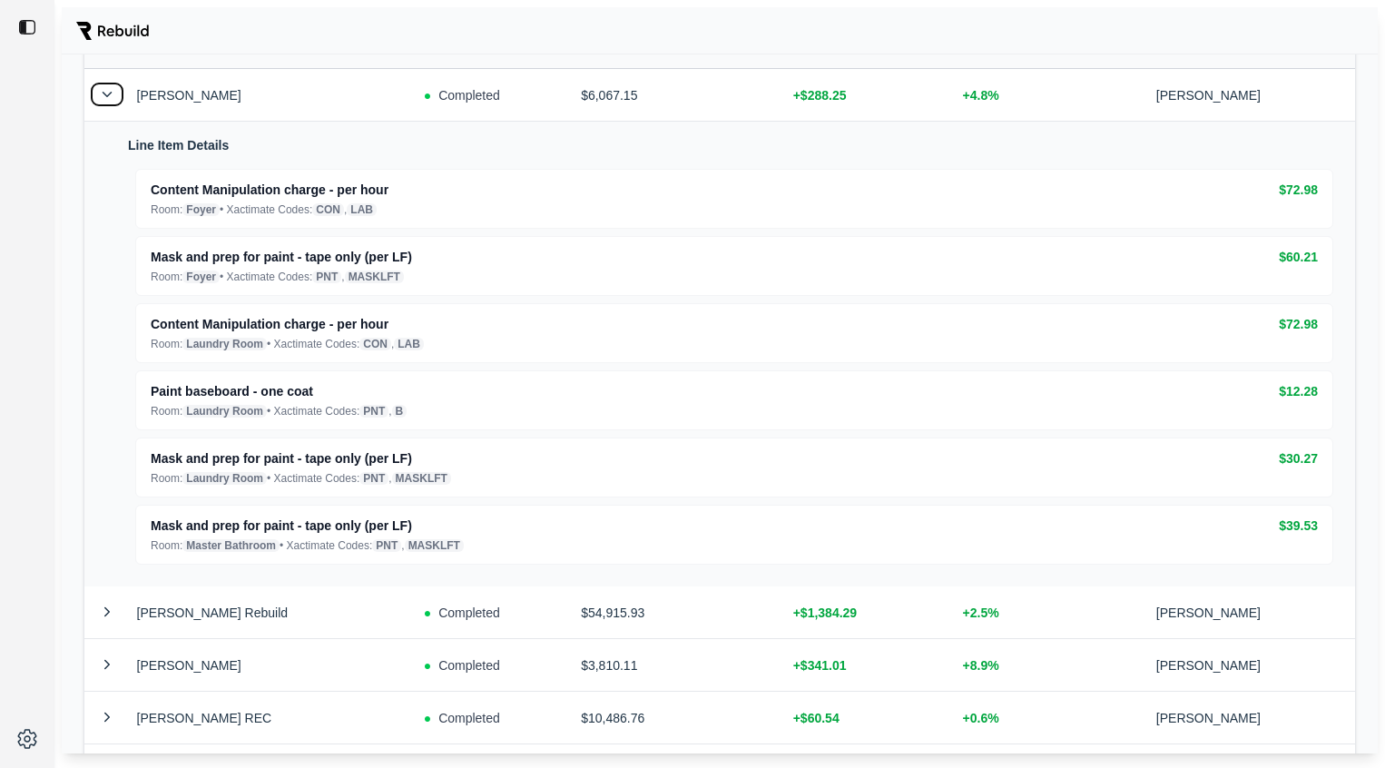
click at [94, 94] on button at bounding box center [107, 95] width 31 height 22
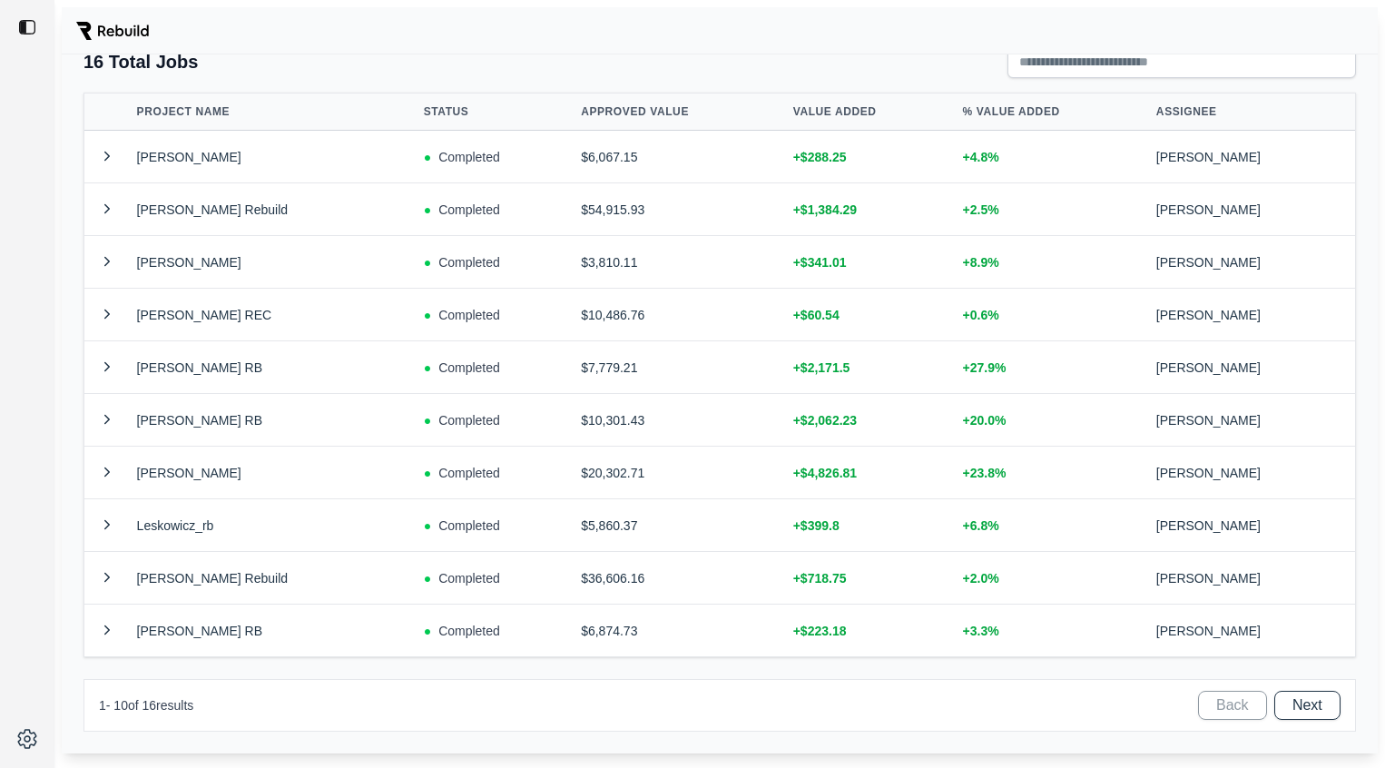
click at [507, 55] on div "16 Total Jobs" at bounding box center [720, 61] width 1273 height 33
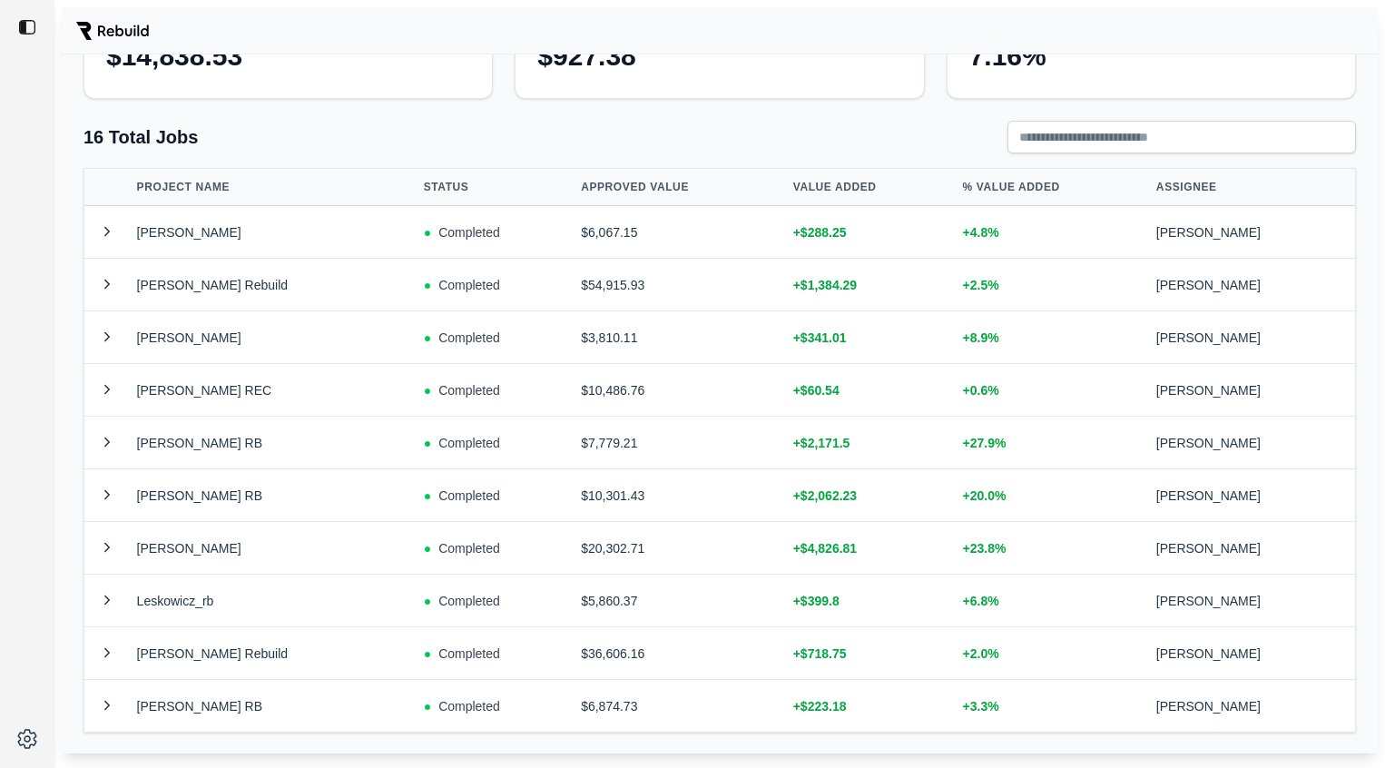
scroll to position [139, 0]
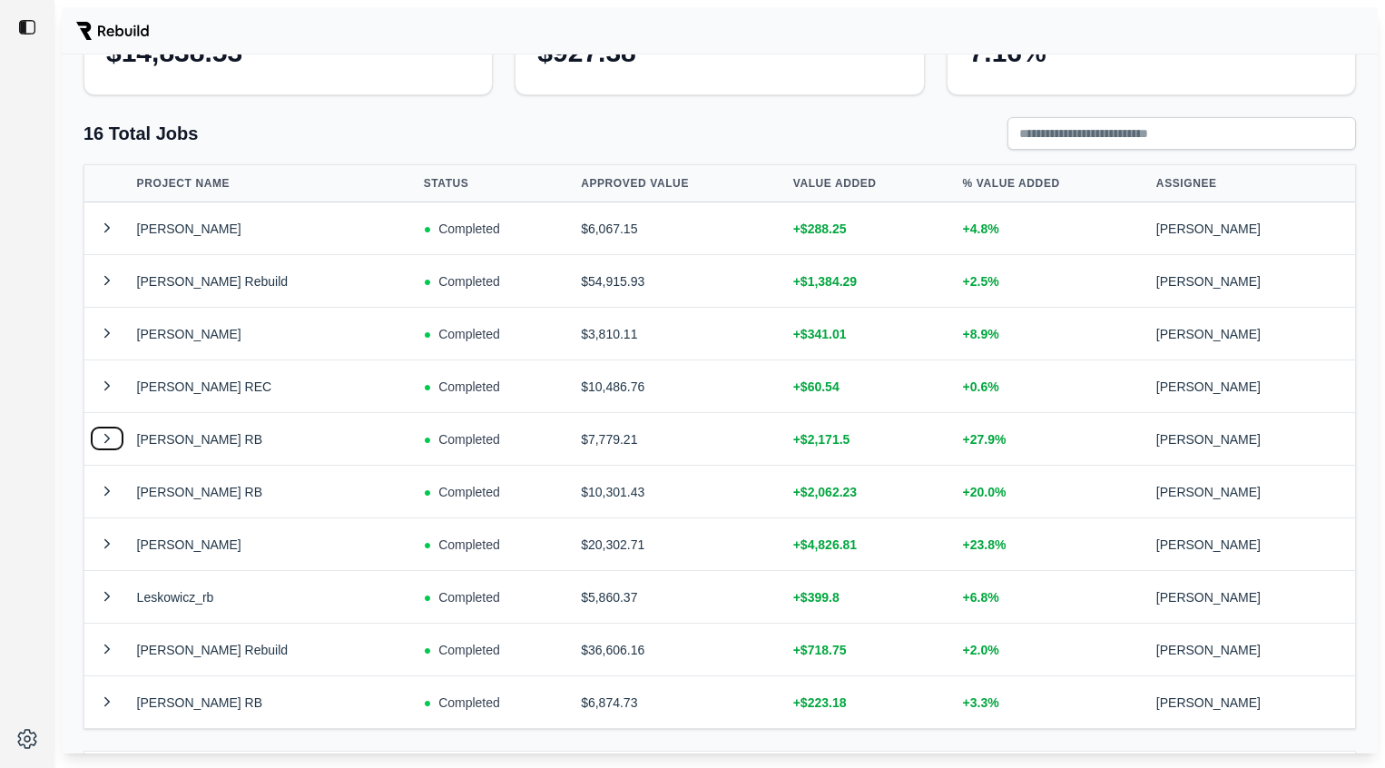
click at [99, 437] on button at bounding box center [107, 439] width 31 height 22
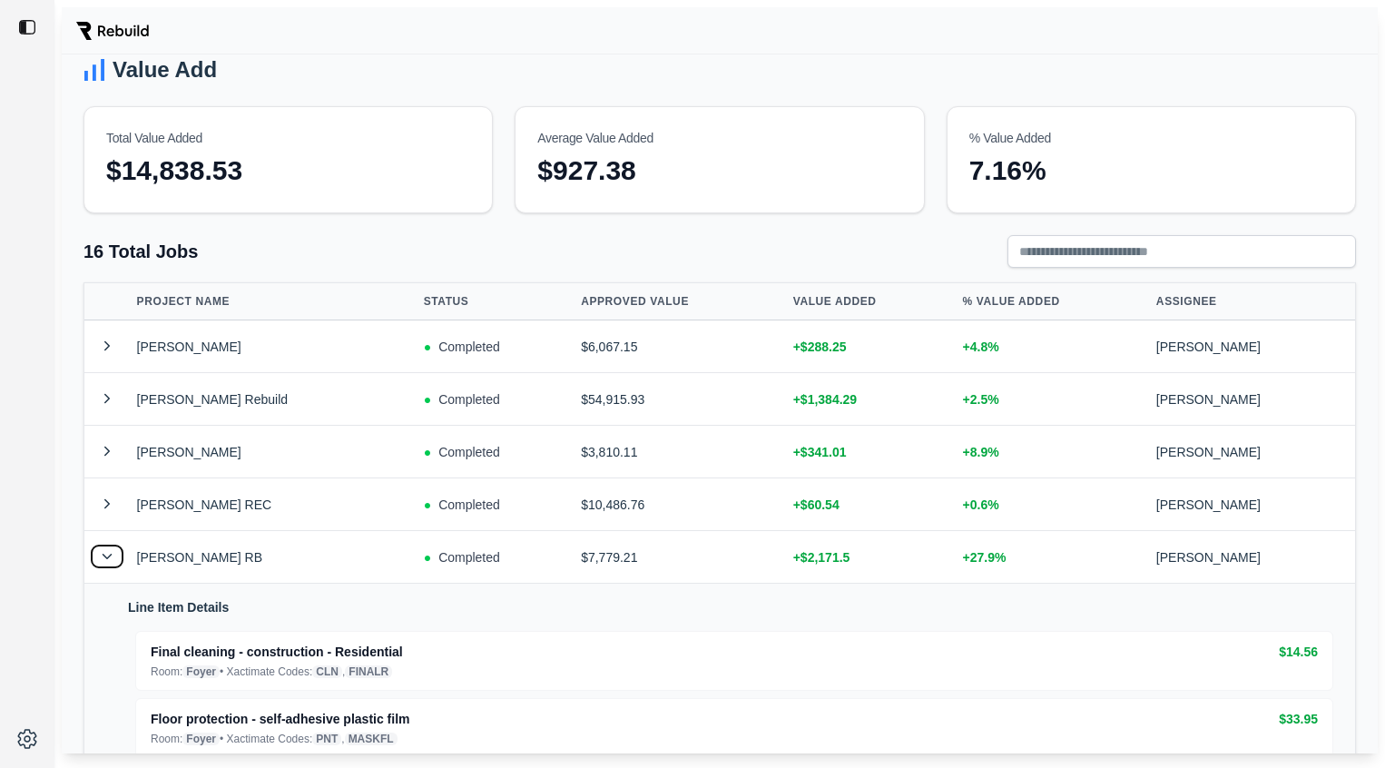
scroll to position [27, 0]
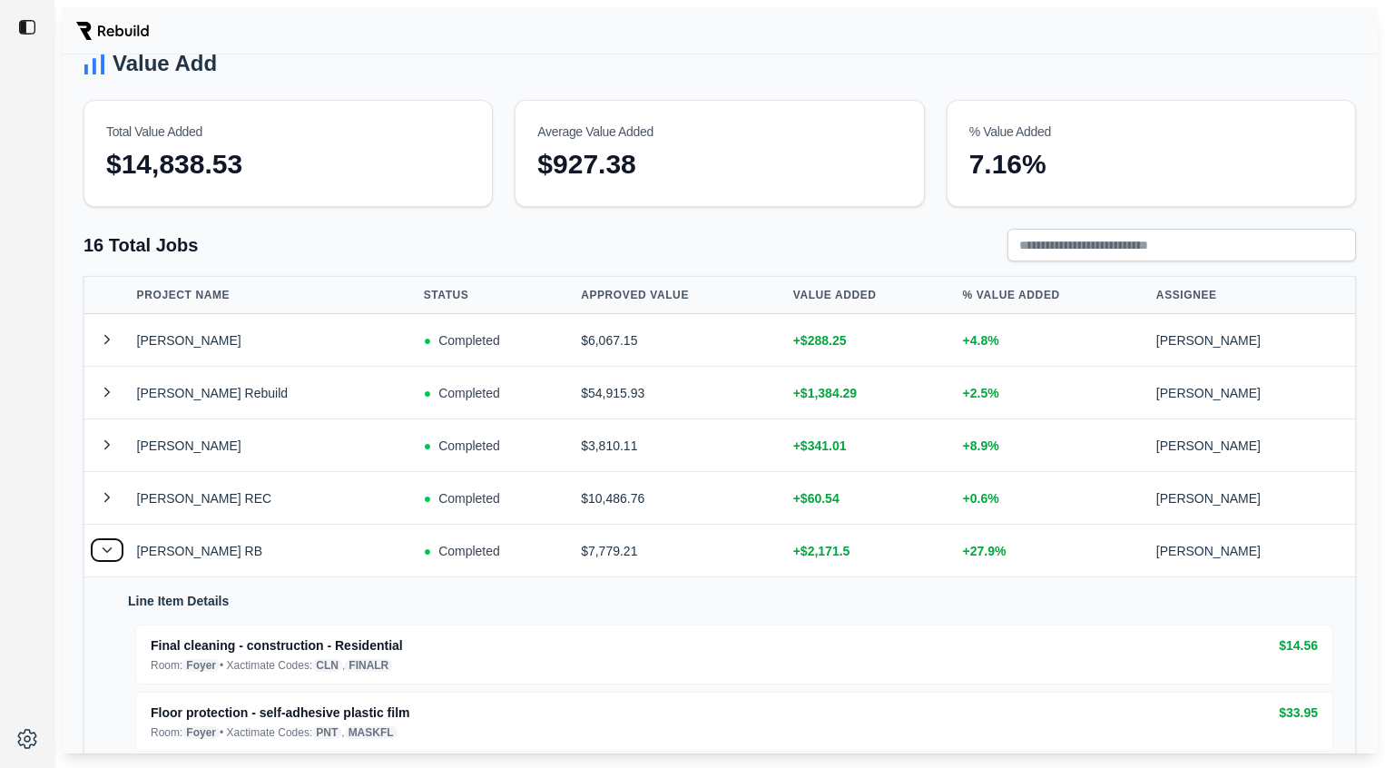
click at [96, 553] on button at bounding box center [107, 550] width 31 height 22
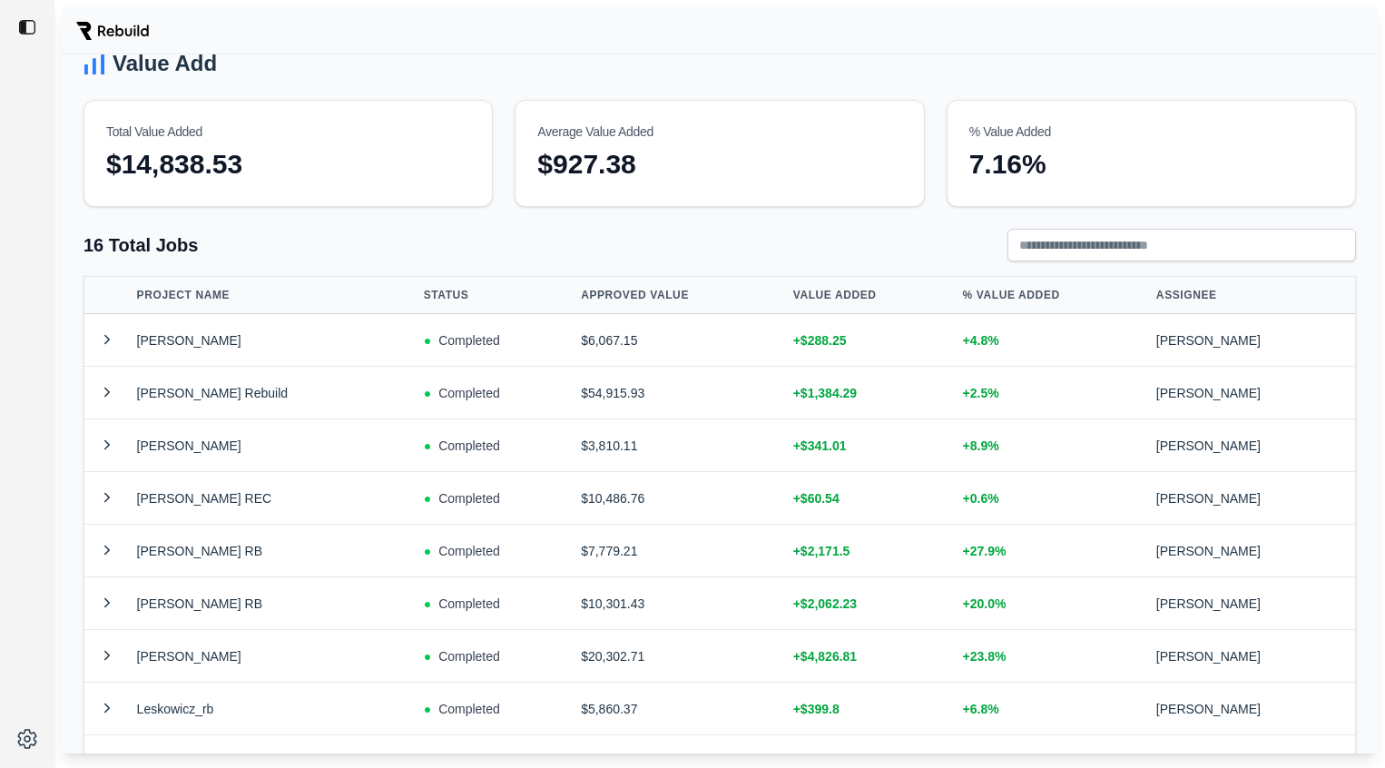
click at [380, 87] on div "Value Add Total Value Added $14,838.53 Average Value Added $927.38 % Value Adde…" at bounding box center [720, 403] width 1316 height 699
